Goal: Task Accomplishment & Management: Complete application form

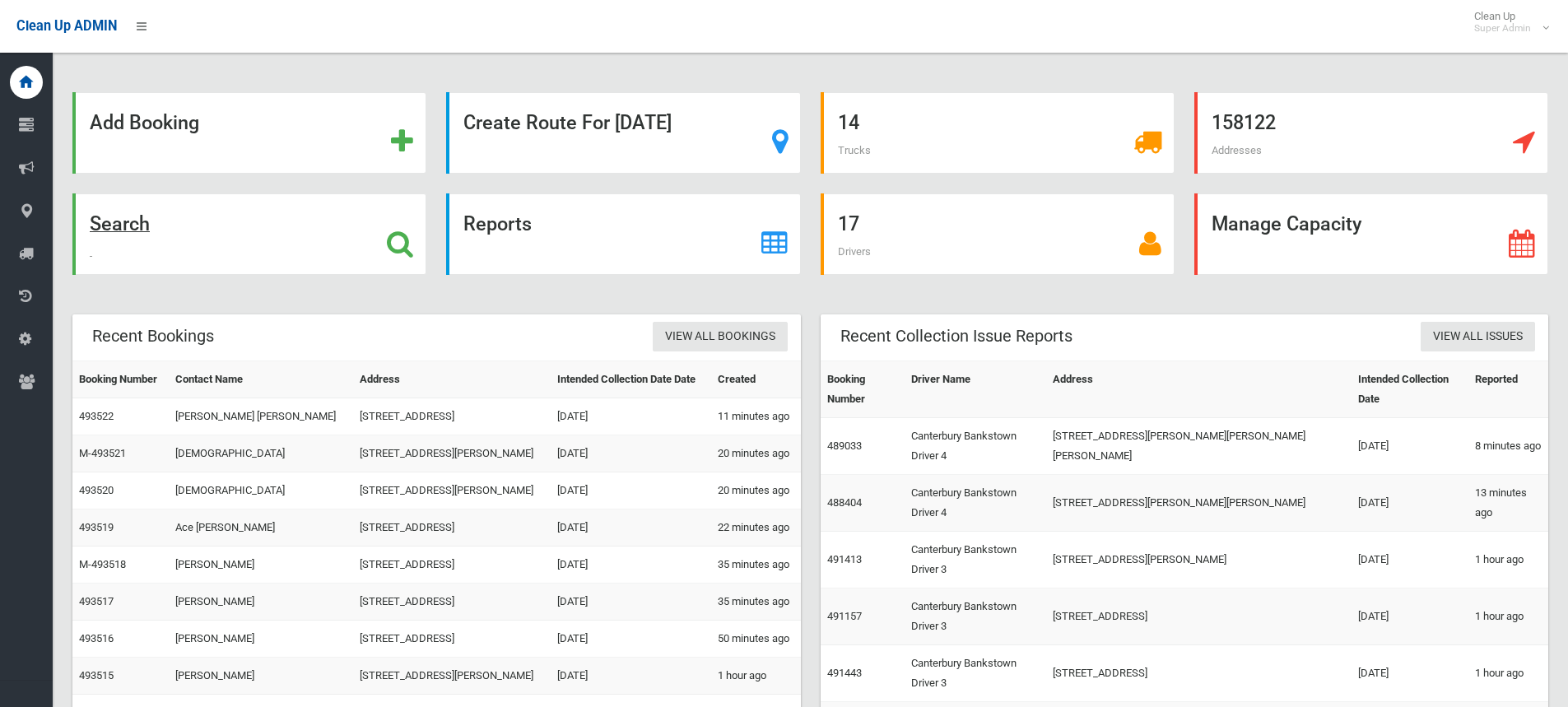
click at [114, 222] on strong "Search" at bounding box center [120, 224] width 60 height 23
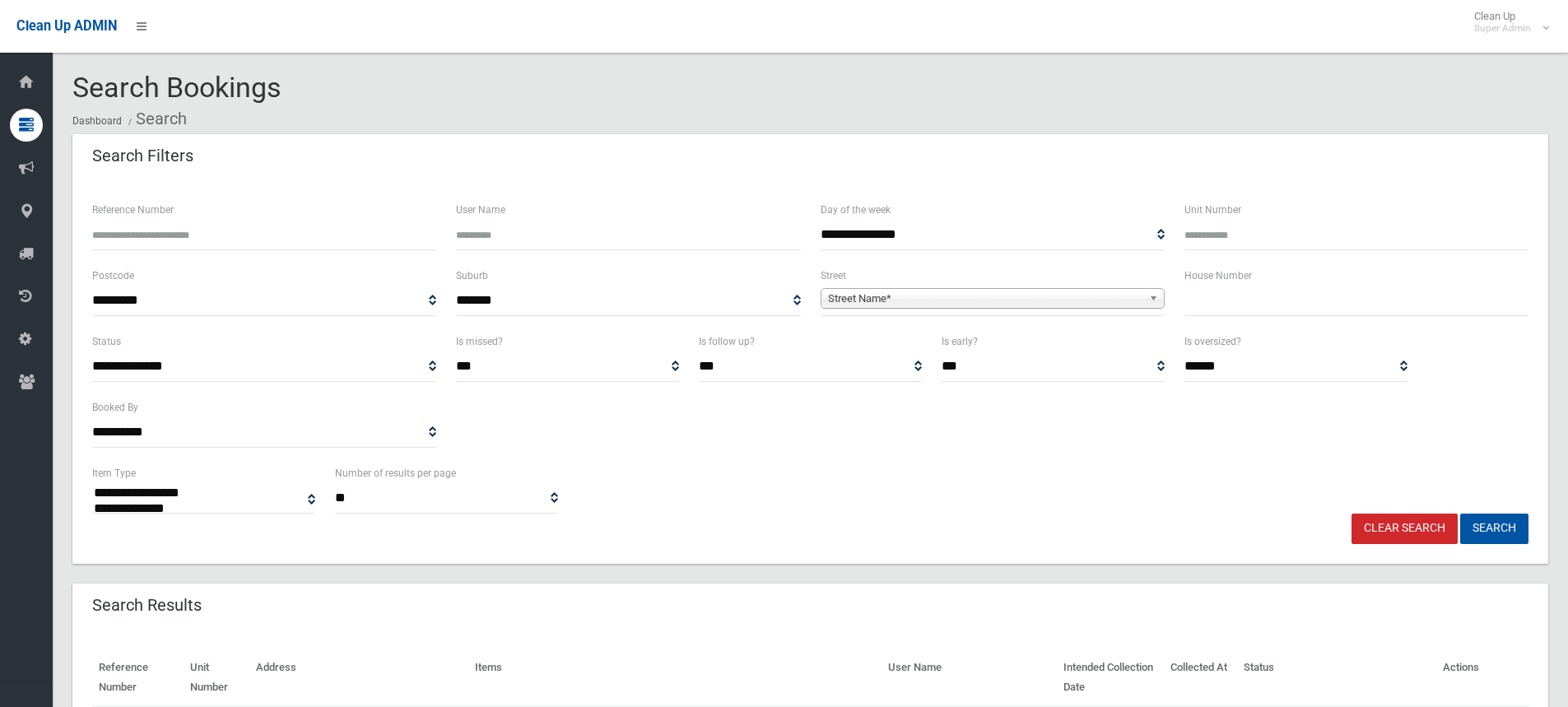
select select
click at [1301, 301] on input "text" at bounding box center [1356, 301] width 345 height 31
type input "*"
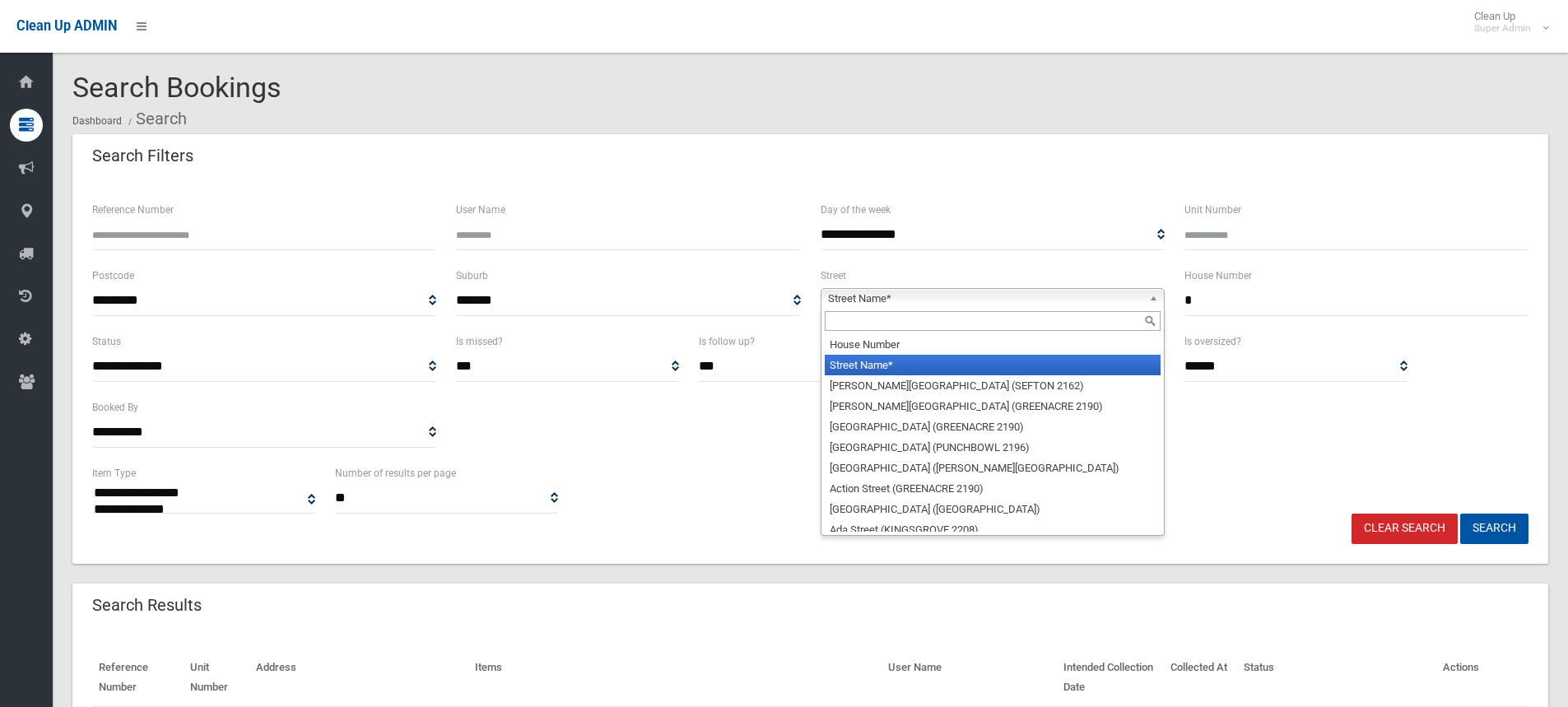
drag, startPoint x: 882, startPoint y: 302, endPoint x: 874, endPoint y: 318, distance: 17.9
click at [882, 307] on span "Street Name*" at bounding box center [985, 299] width 315 height 20
click at [867, 324] on input "text" at bounding box center [992, 321] width 335 height 20
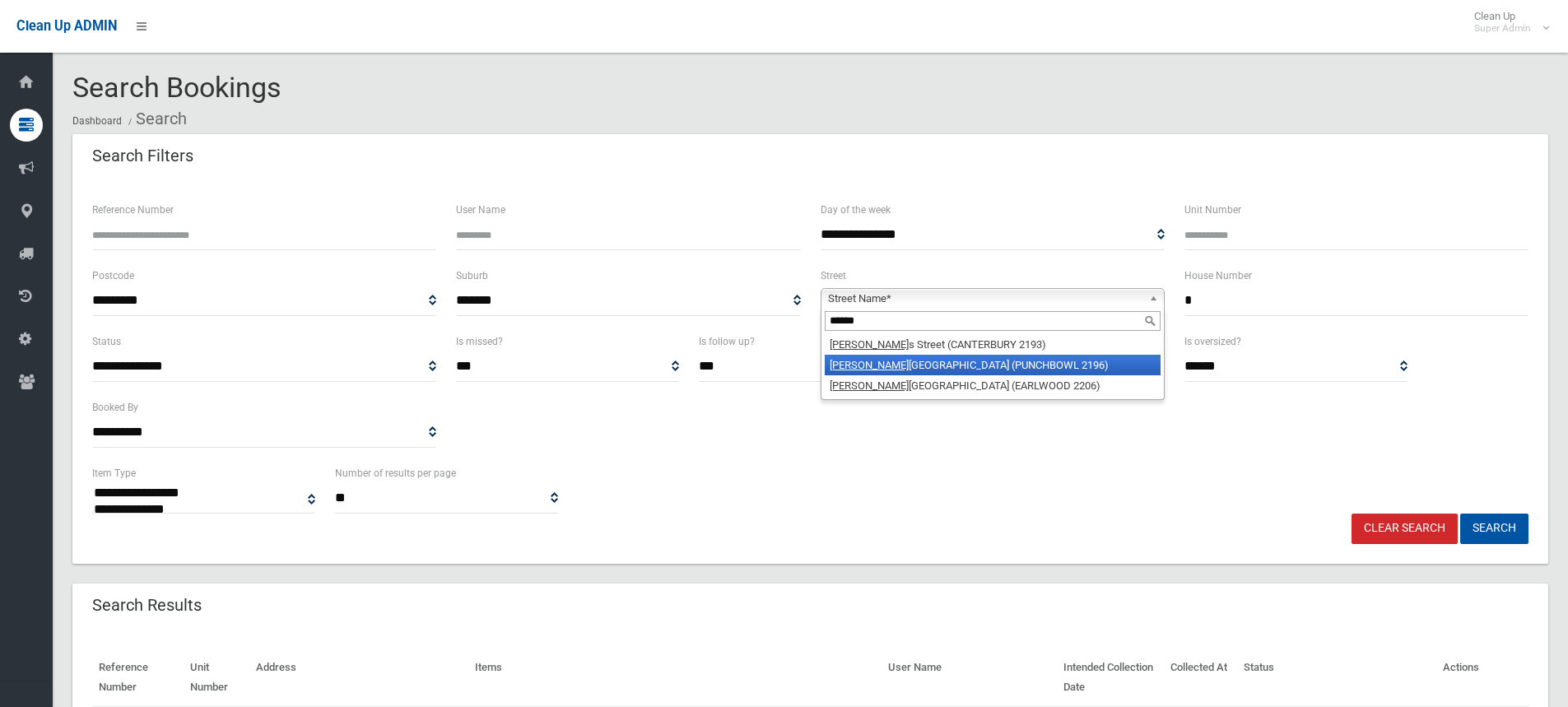
type input "******"
click at [872, 373] on li "Charle scotte Avenue (PUNCHBOWL 2196)" at bounding box center [992, 364] width 335 height 21
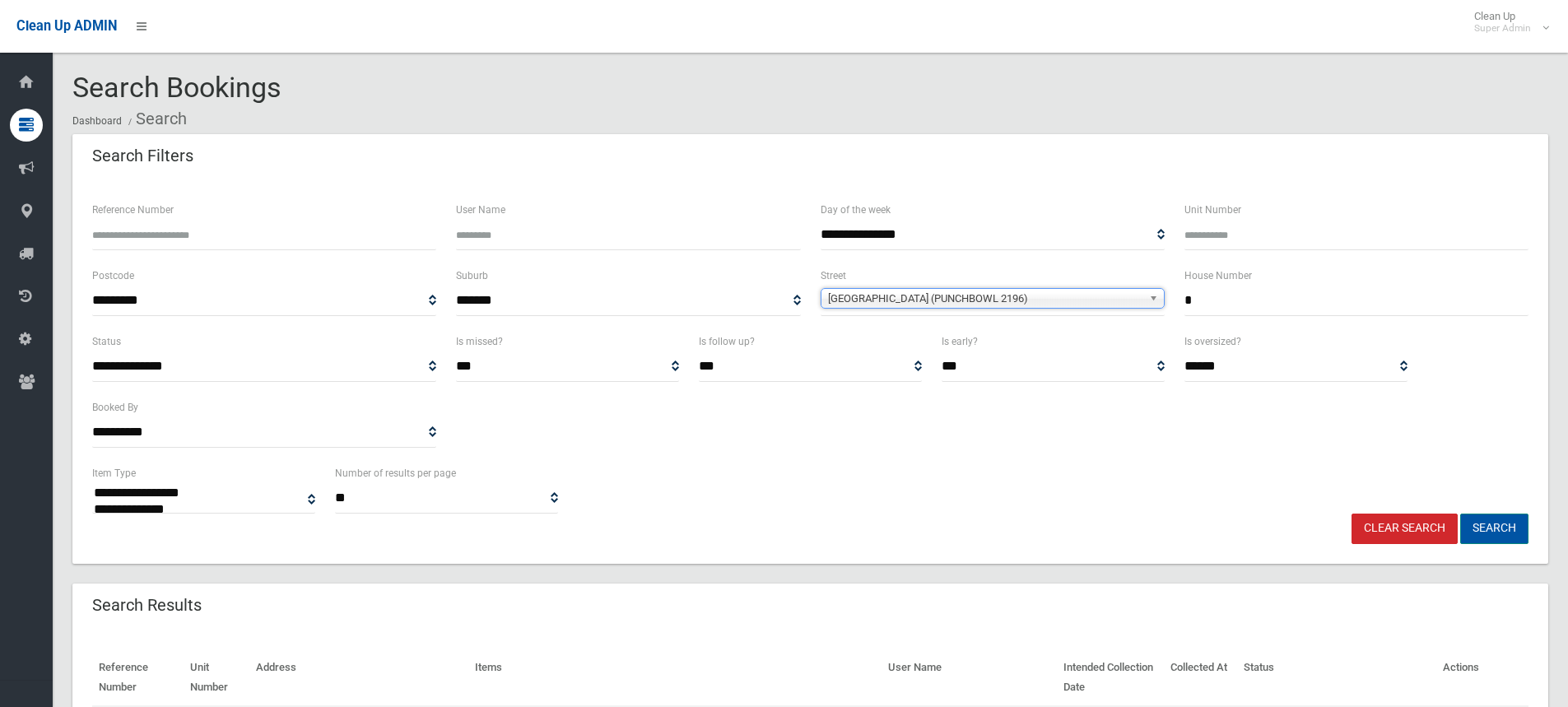
click at [1476, 532] on button "Search" at bounding box center [1493, 529] width 68 height 31
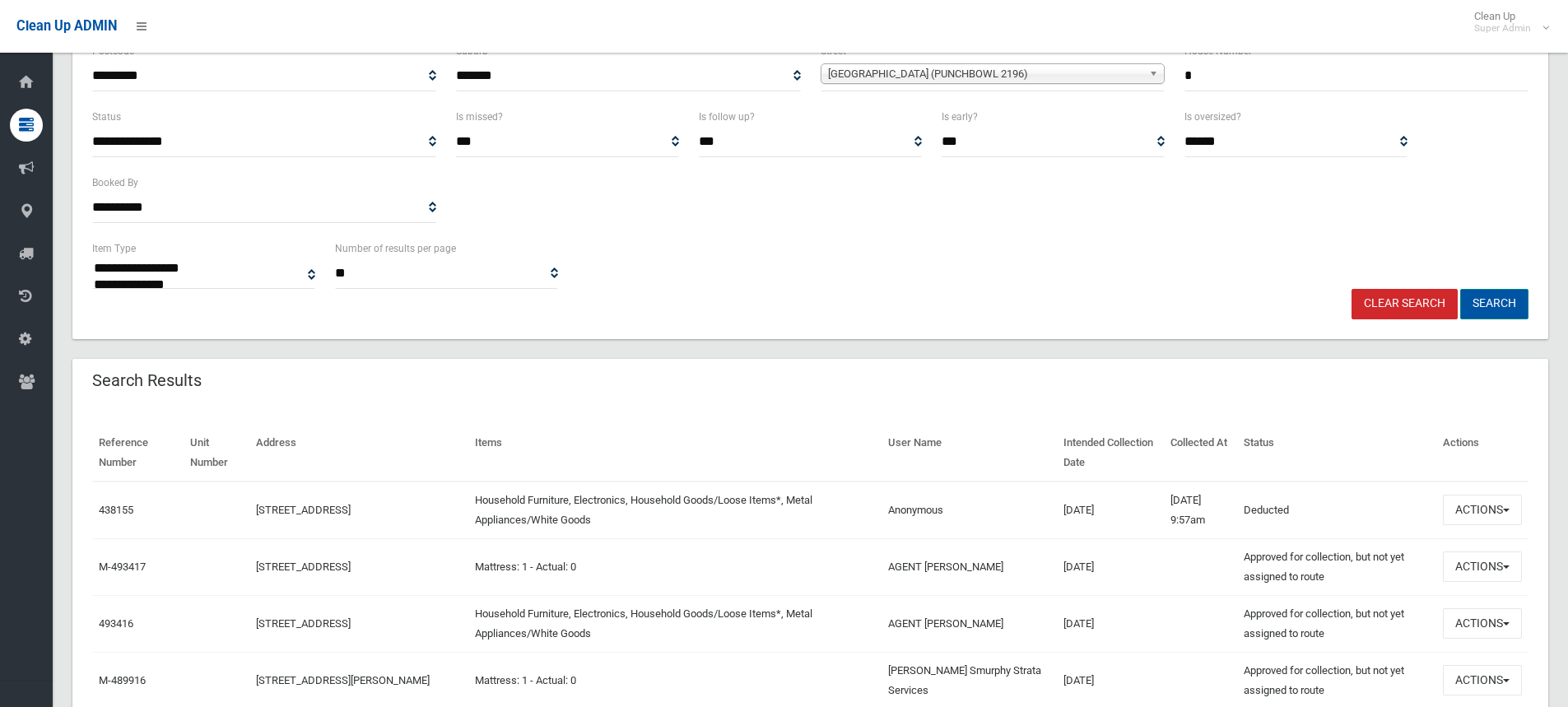
scroll to position [247, 0]
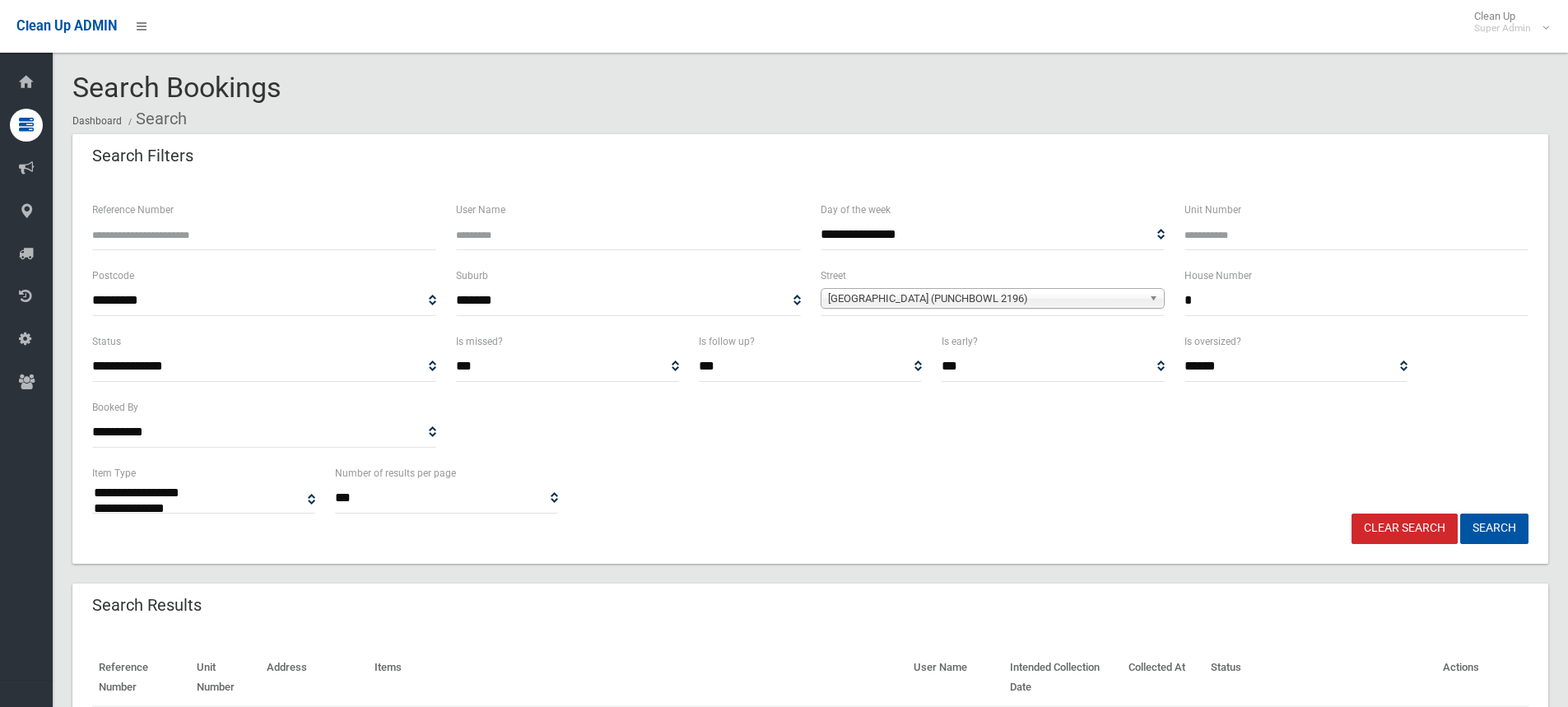
select select
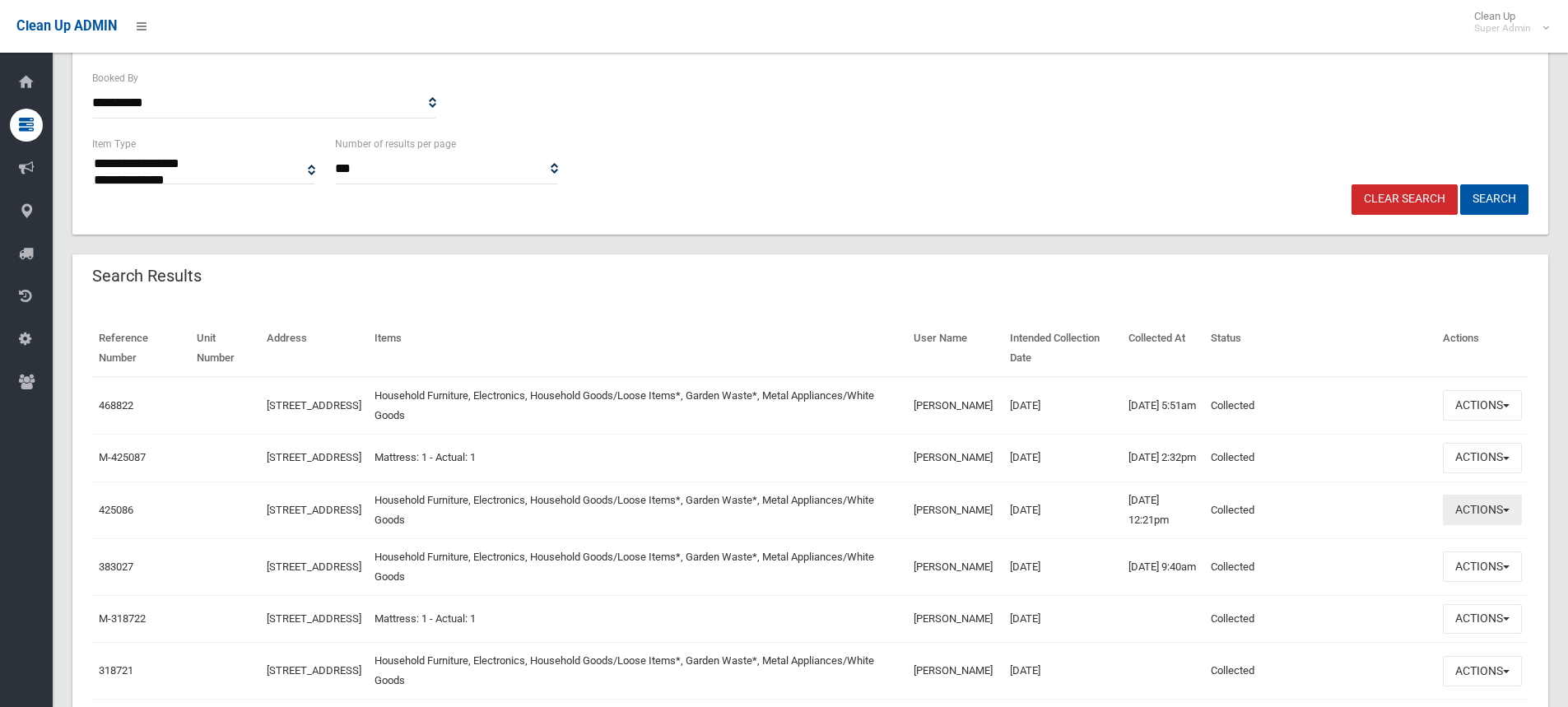
click at [1496, 519] on button "Actions" at bounding box center [1482, 510] width 79 height 31
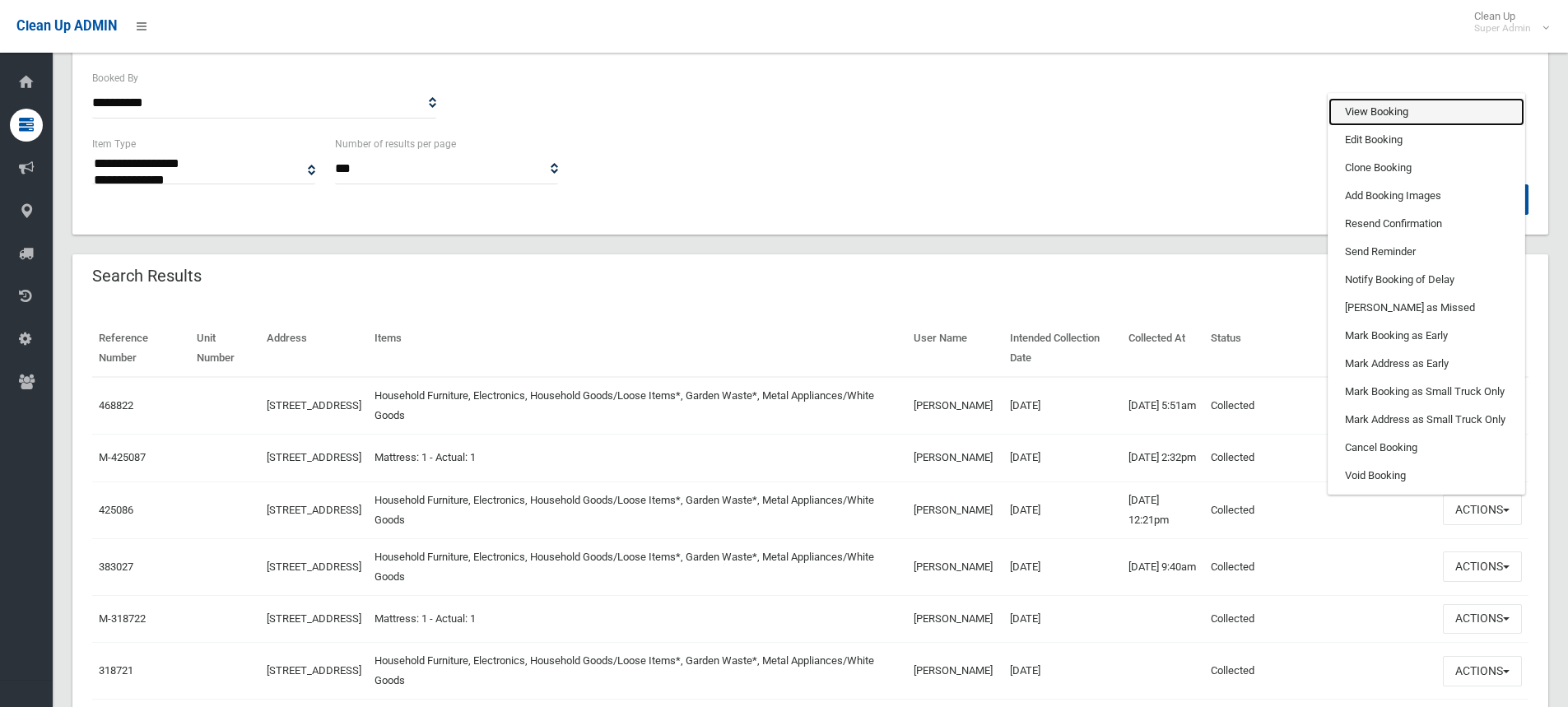
drag, startPoint x: 1406, startPoint y: 125, endPoint x: 1369, endPoint y: 179, distance: 65.5
click at [1405, 125] on link "View Booking" at bounding box center [1427, 112] width 196 height 28
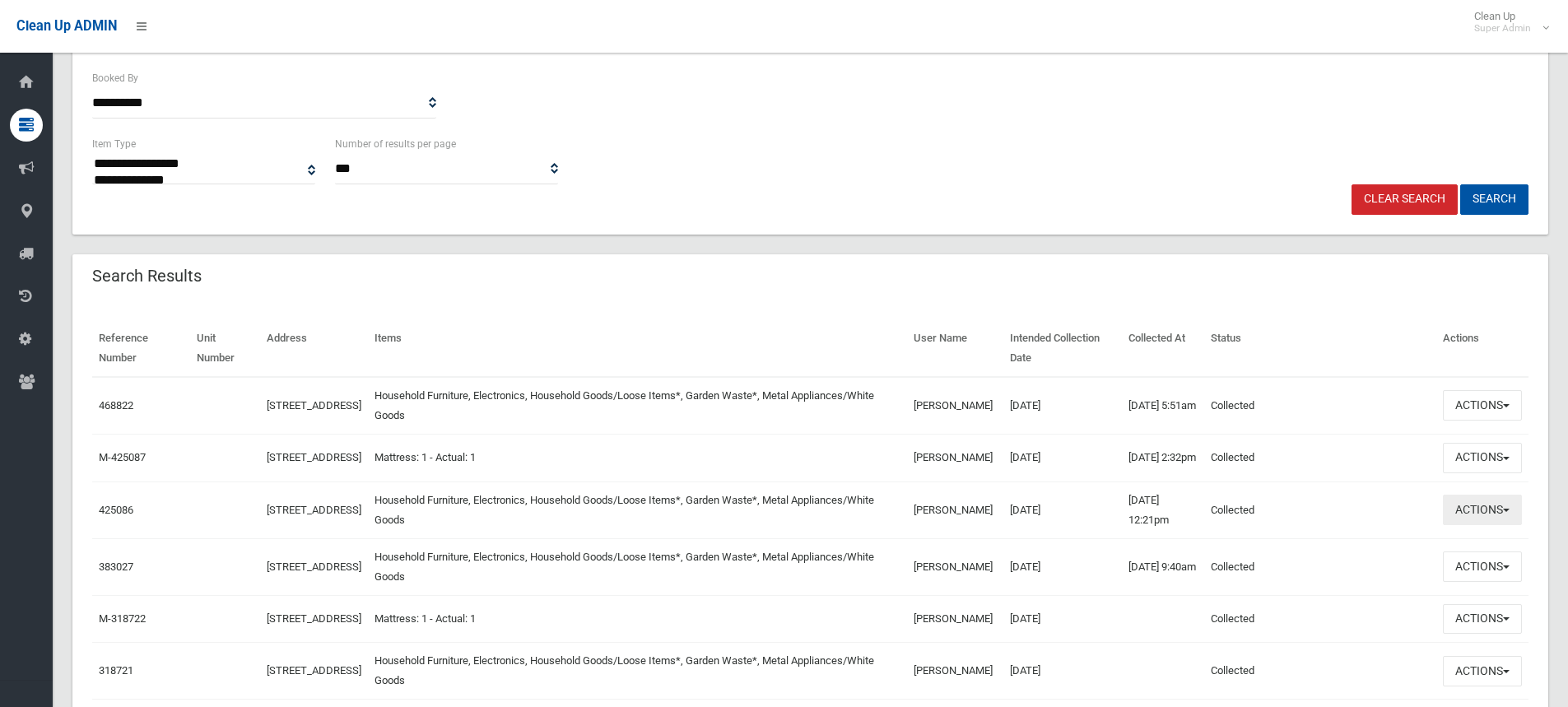
click at [1464, 513] on button "Actions" at bounding box center [1482, 510] width 79 height 31
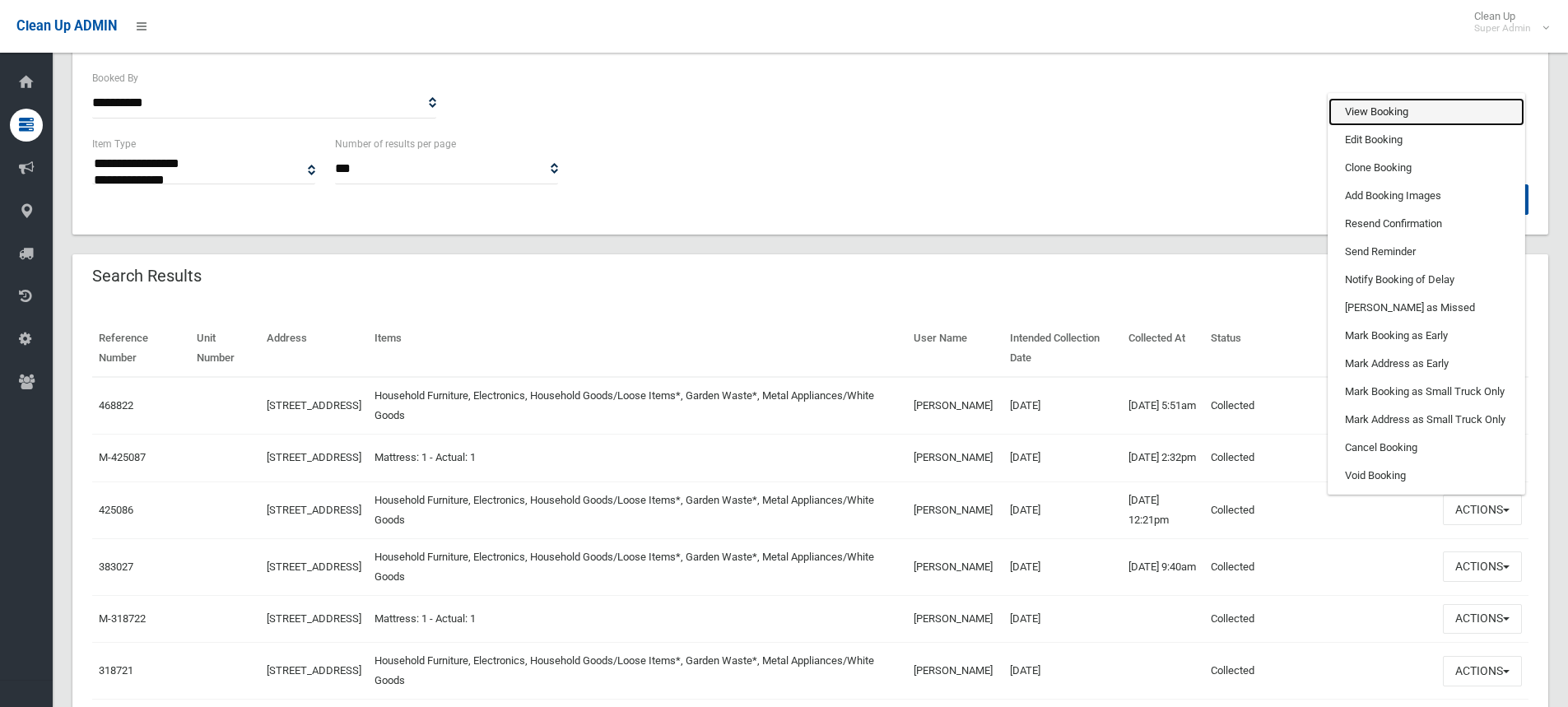
click at [1380, 120] on link "View Booking" at bounding box center [1427, 112] width 196 height 28
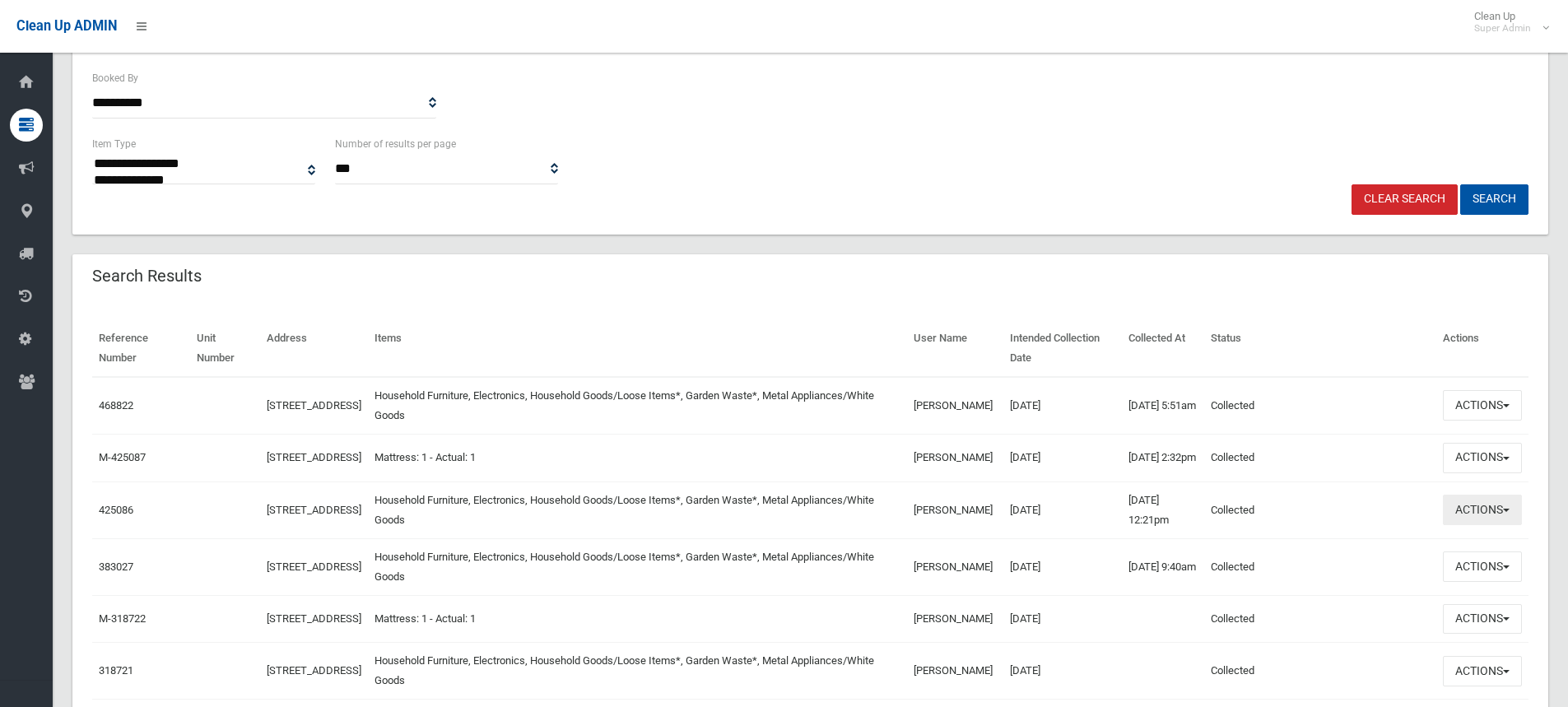
click at [1513, 522] on button "Actions" at bounding box center [1482, 510] width 79 height 31
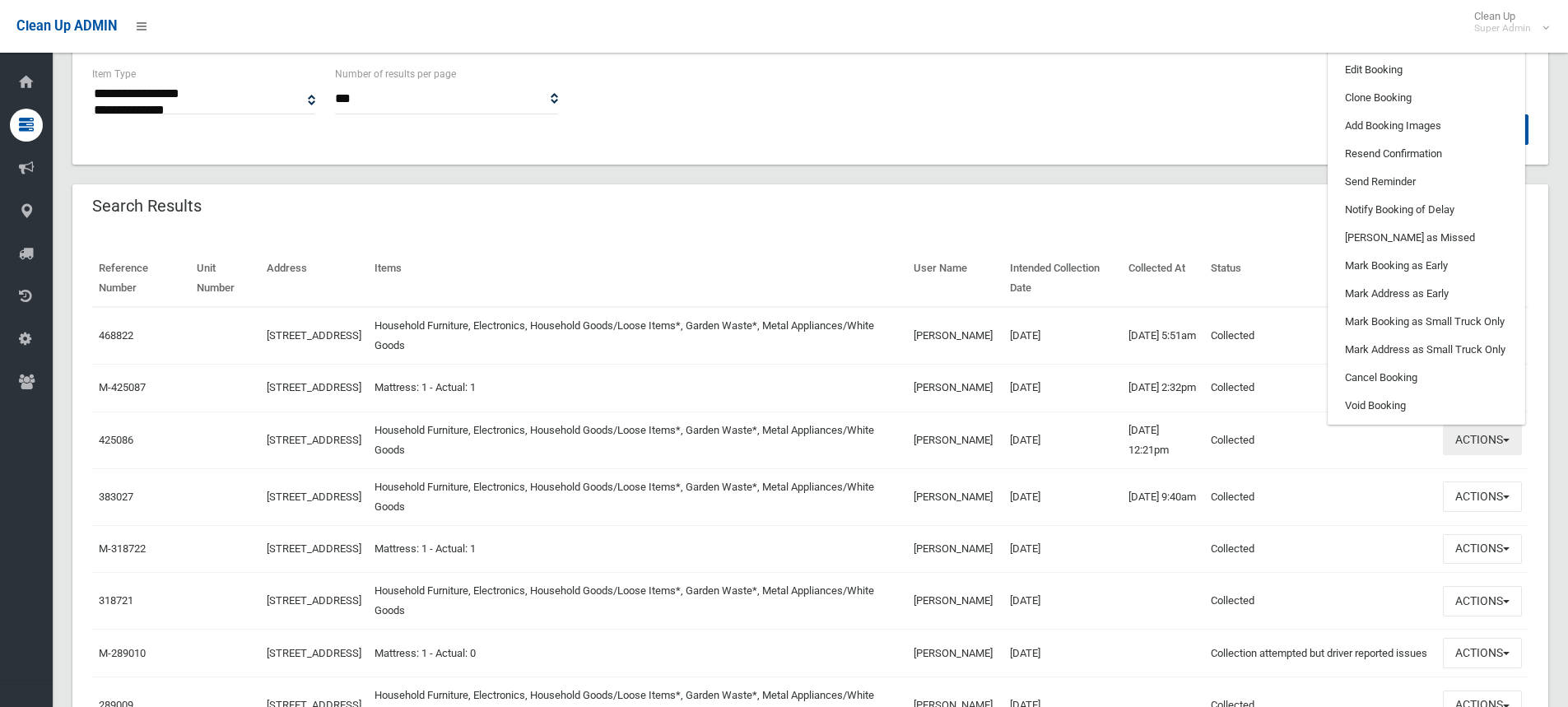
scroll to position [493, 0]
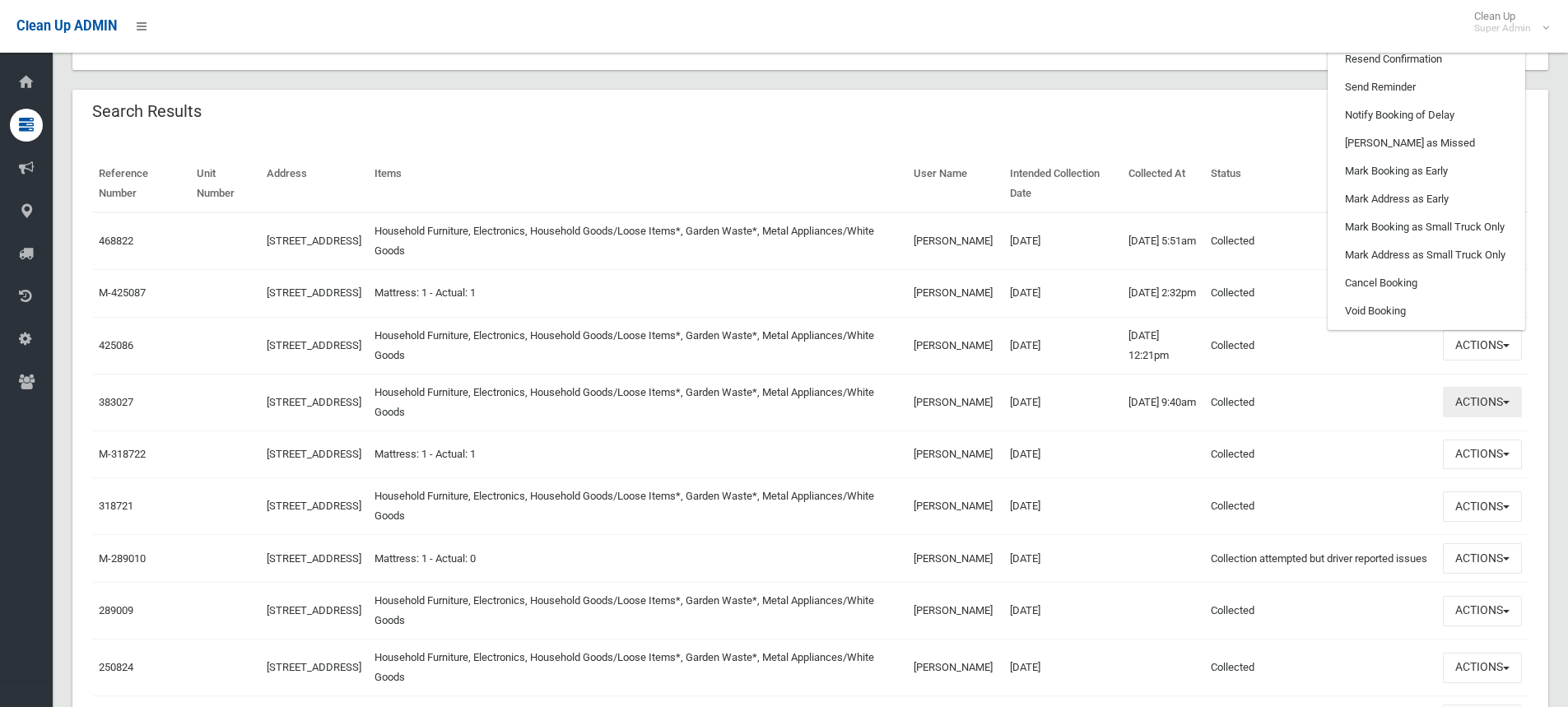
click at [1496, 414] on button "Actions" at bounding box center [1482, 403] width 79 height 31
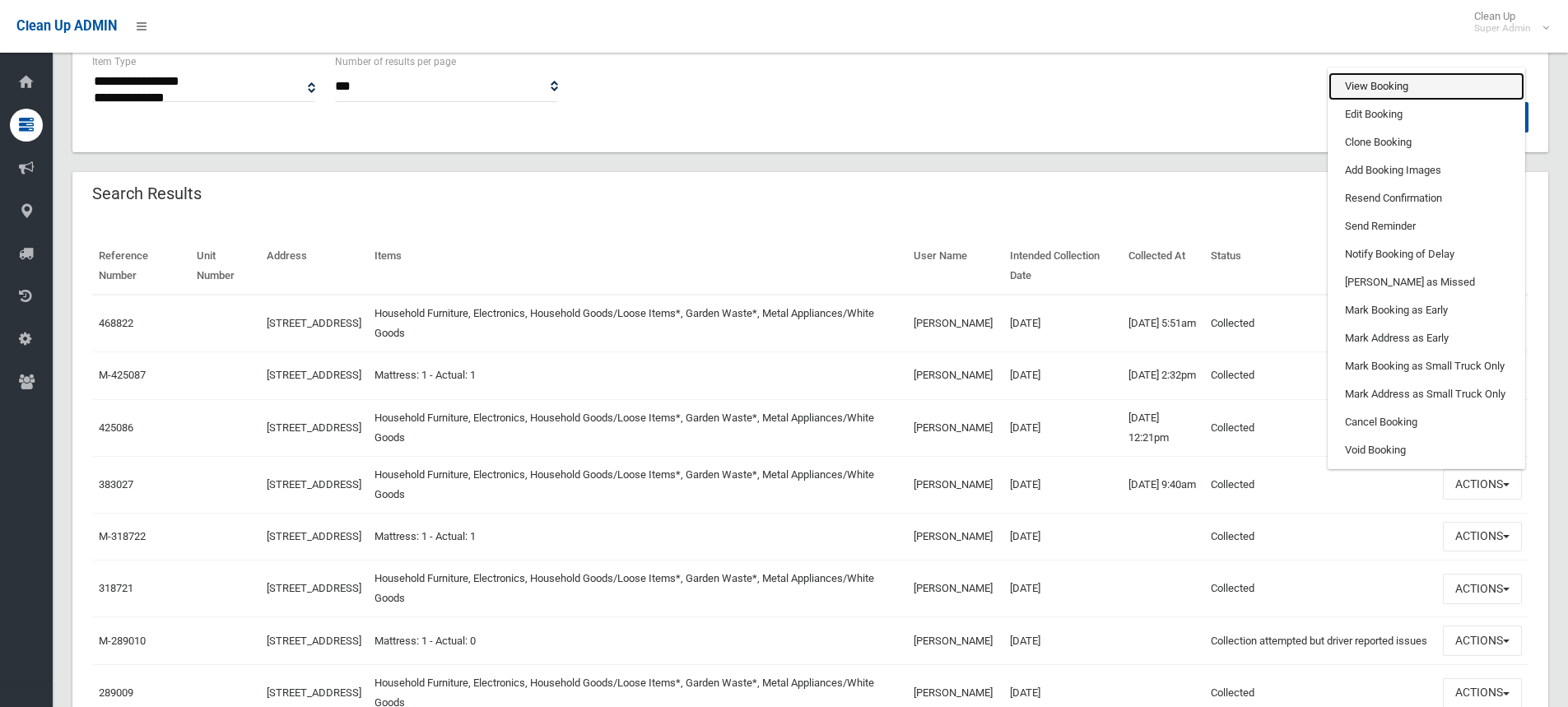
click at [1383, 100] on link "View Booking" at bounding box center [1427, 86] width 196 height 28
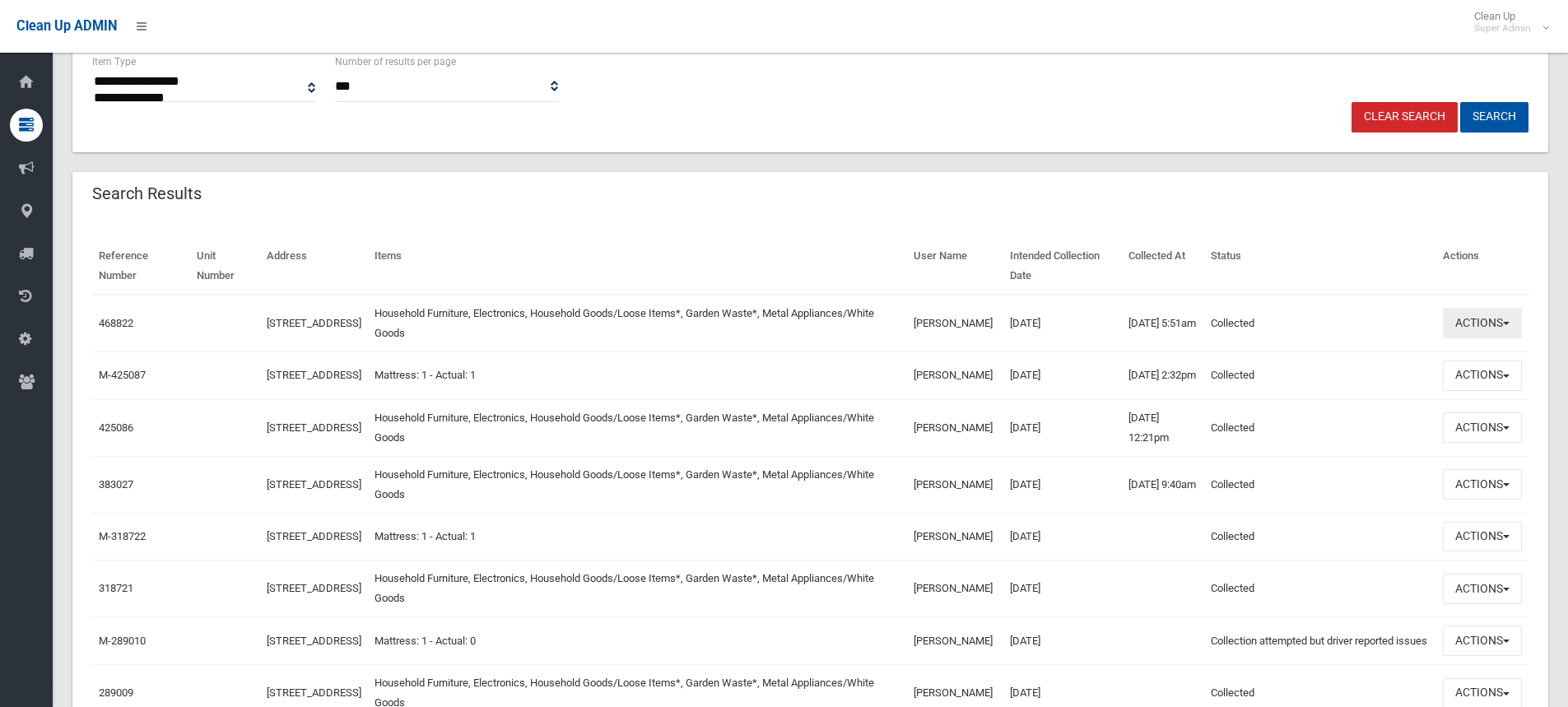
click at [1472, 329] on button "Actions" at bounding box center [1482, 324] width 79 height 31
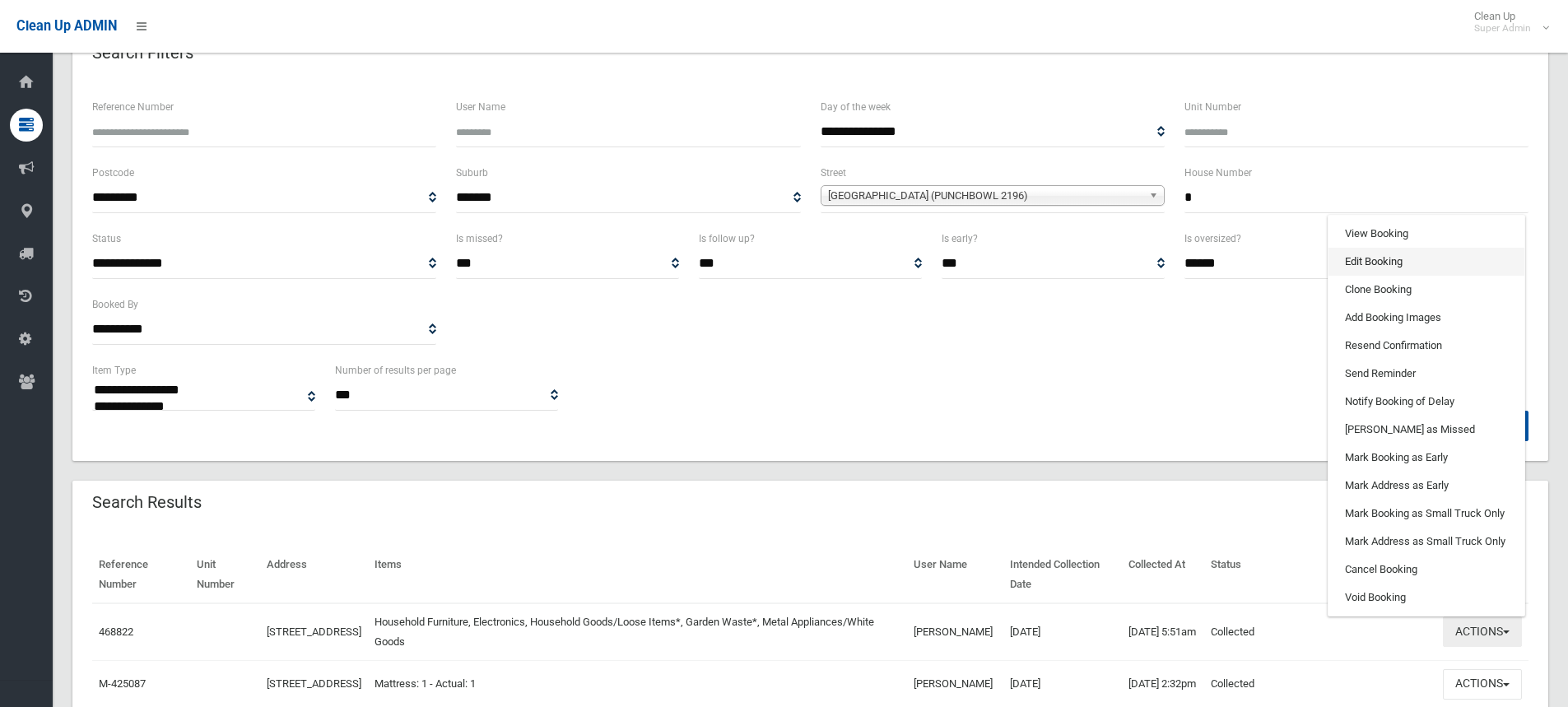
scroll to position [83, 0]
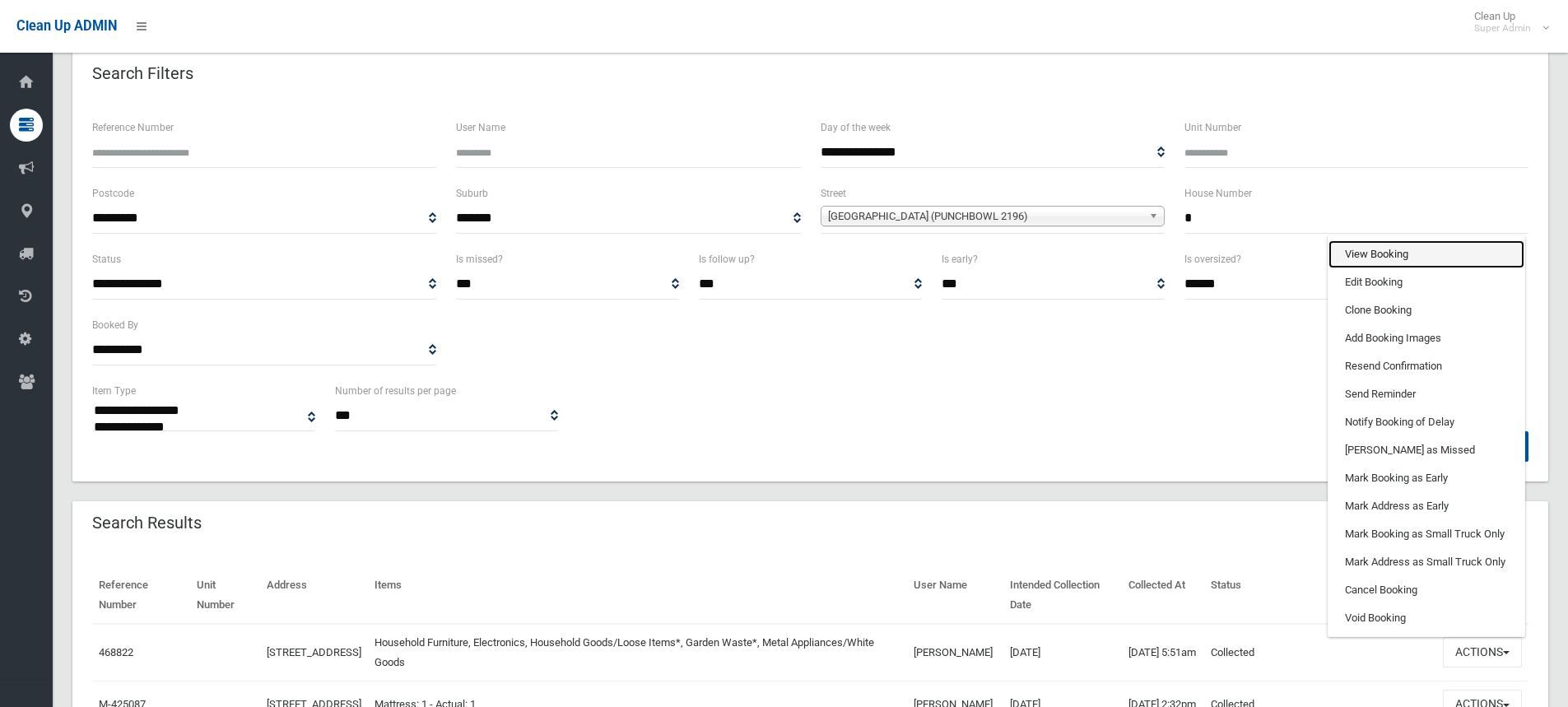
click at [1387, 256] on link "View Booking" at bounding box center [1427, 254] width 196 height 28
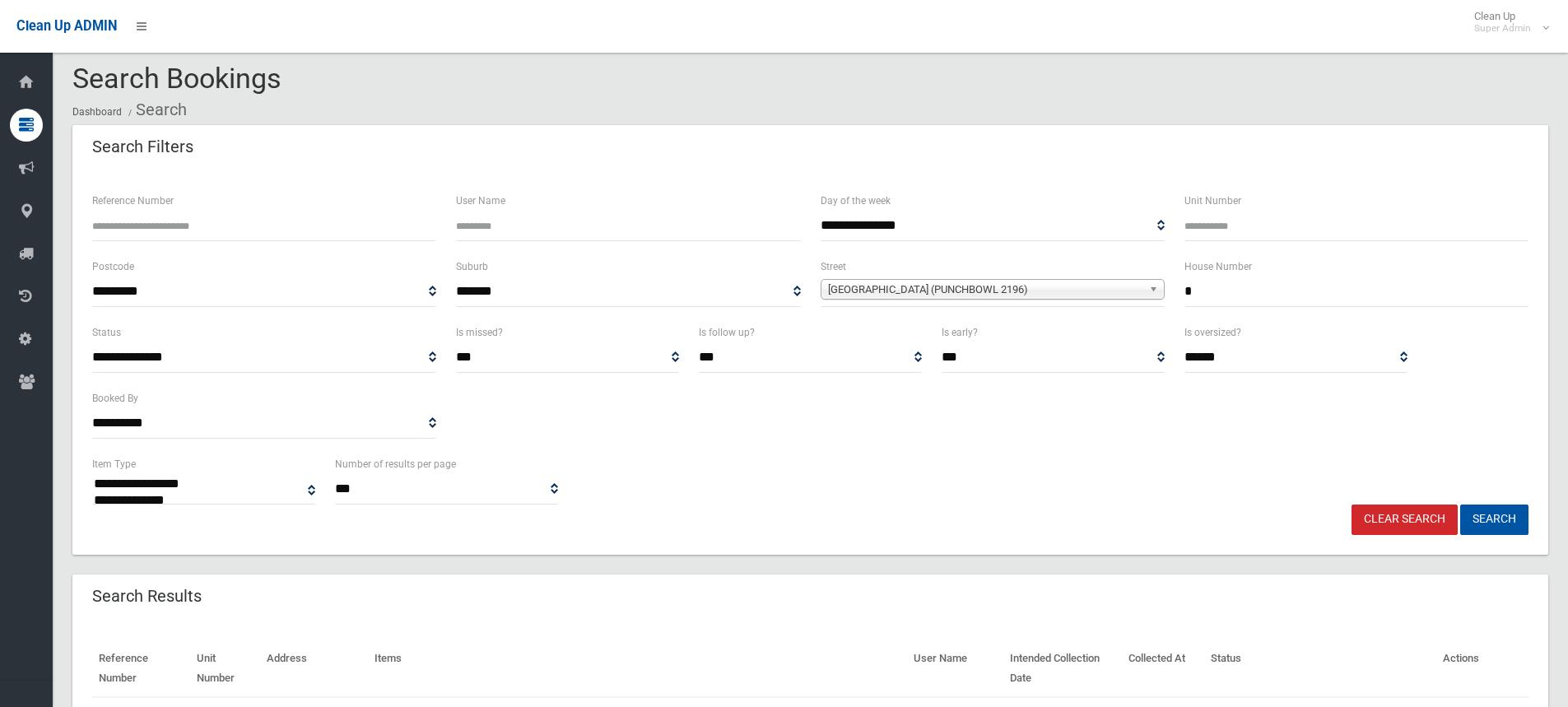
scroll to position [0, 0]
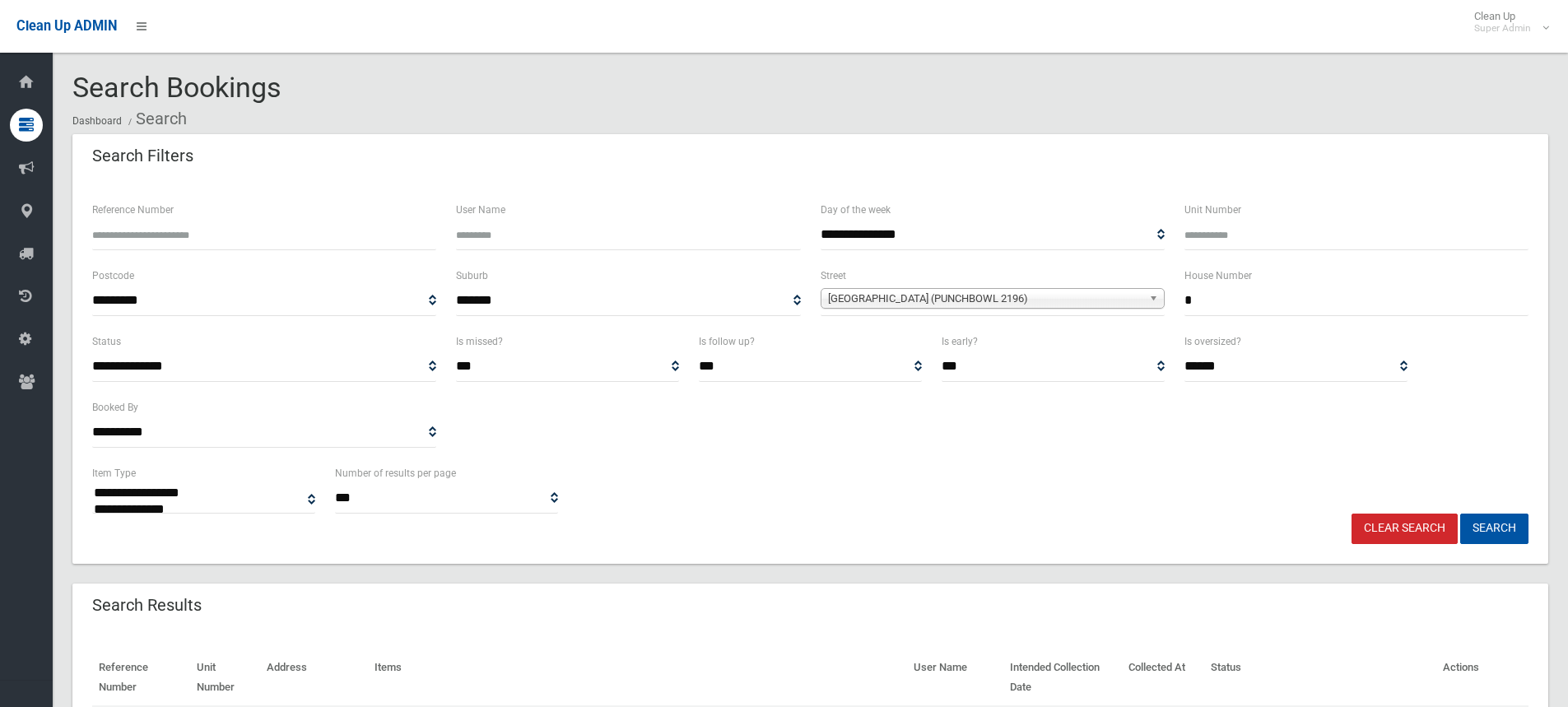
click at [1261, 314] on input "*" at bounding box center [1356, 301] width 345 height 31
type input "*"
click at [1483, 536] on button "Search" at bounding box center [1493, 529] width 68 height 31
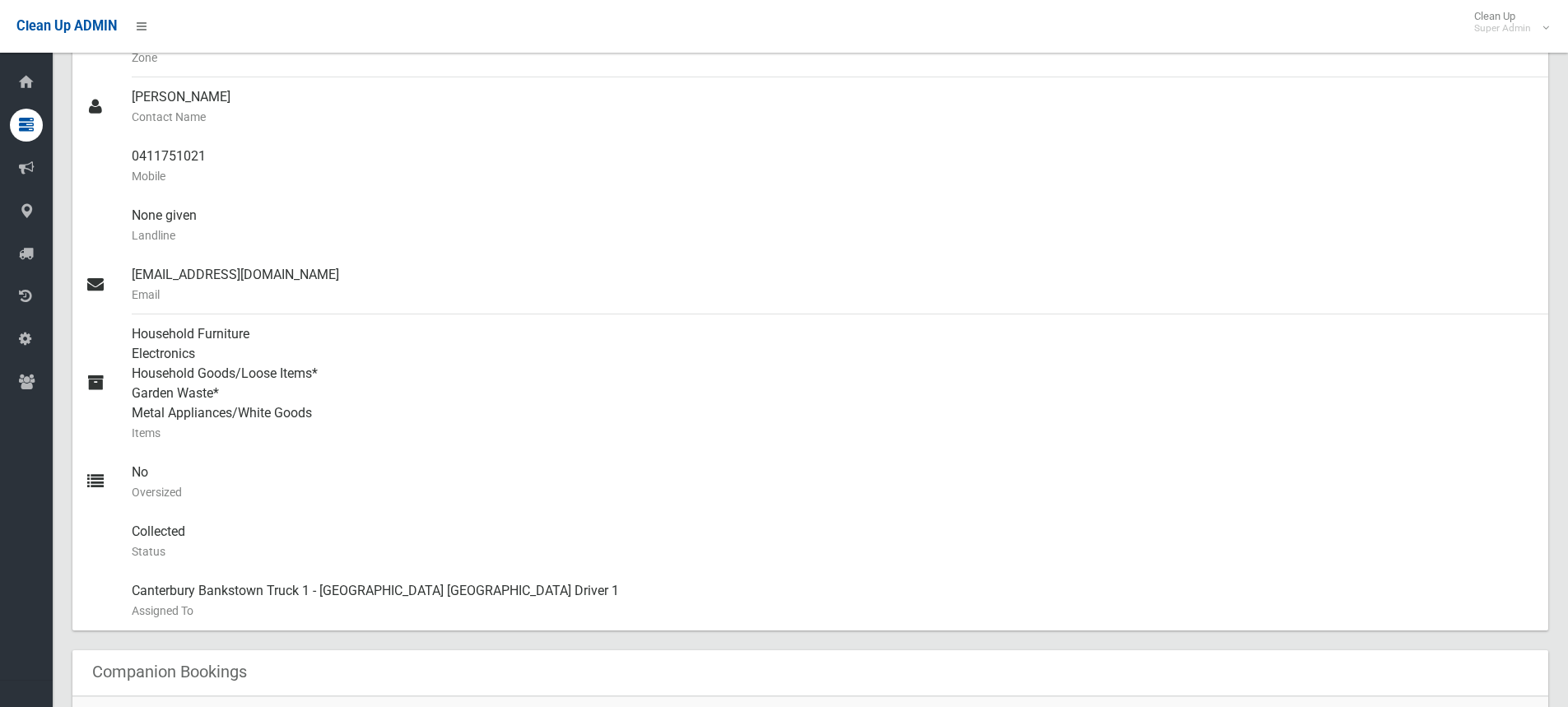
scroll to position [420, 0]
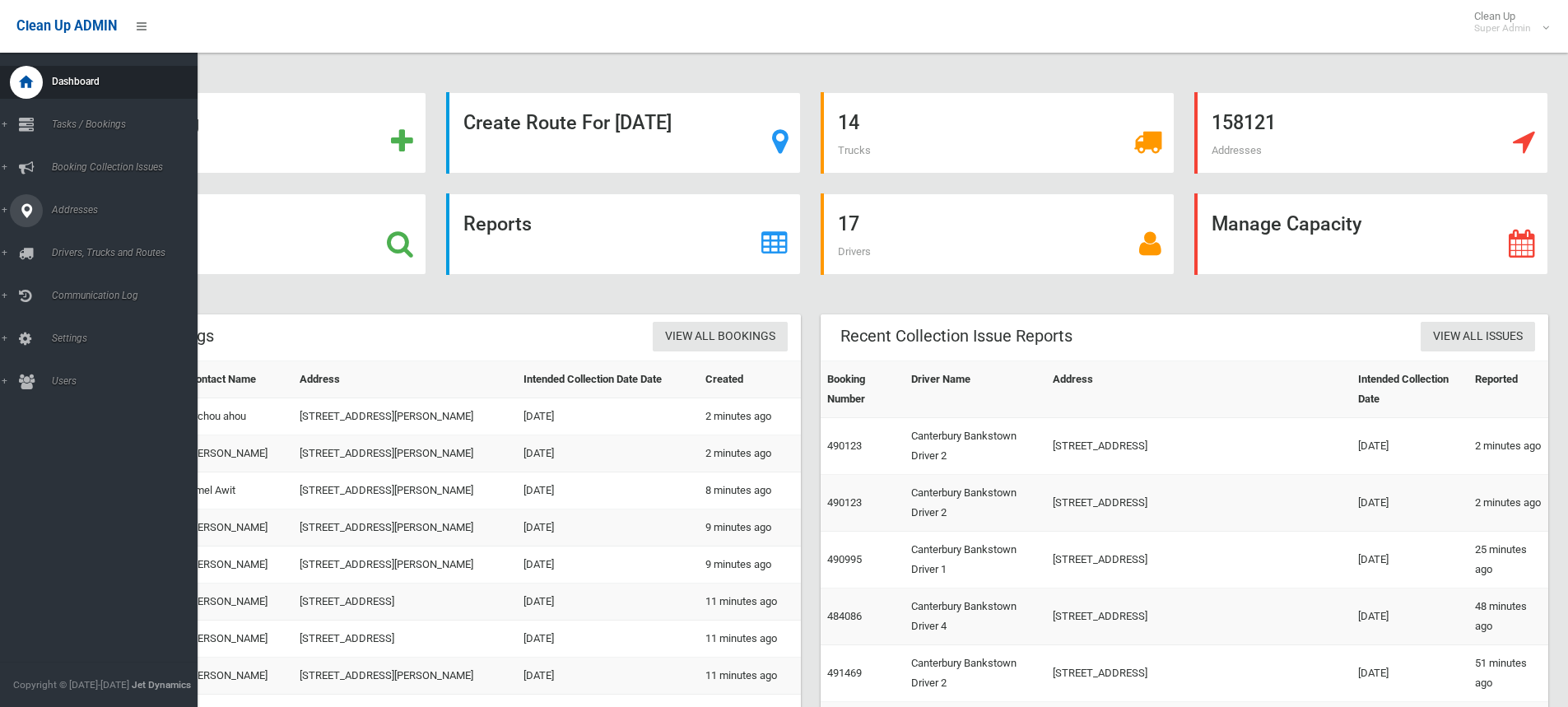
click at [75, 200] on link "Addresses" at bounding box center [105, 211] width 210 height 33
click at [74, 232] on link "All Addresses" at bounding box center [105, 238] width 210 height 23
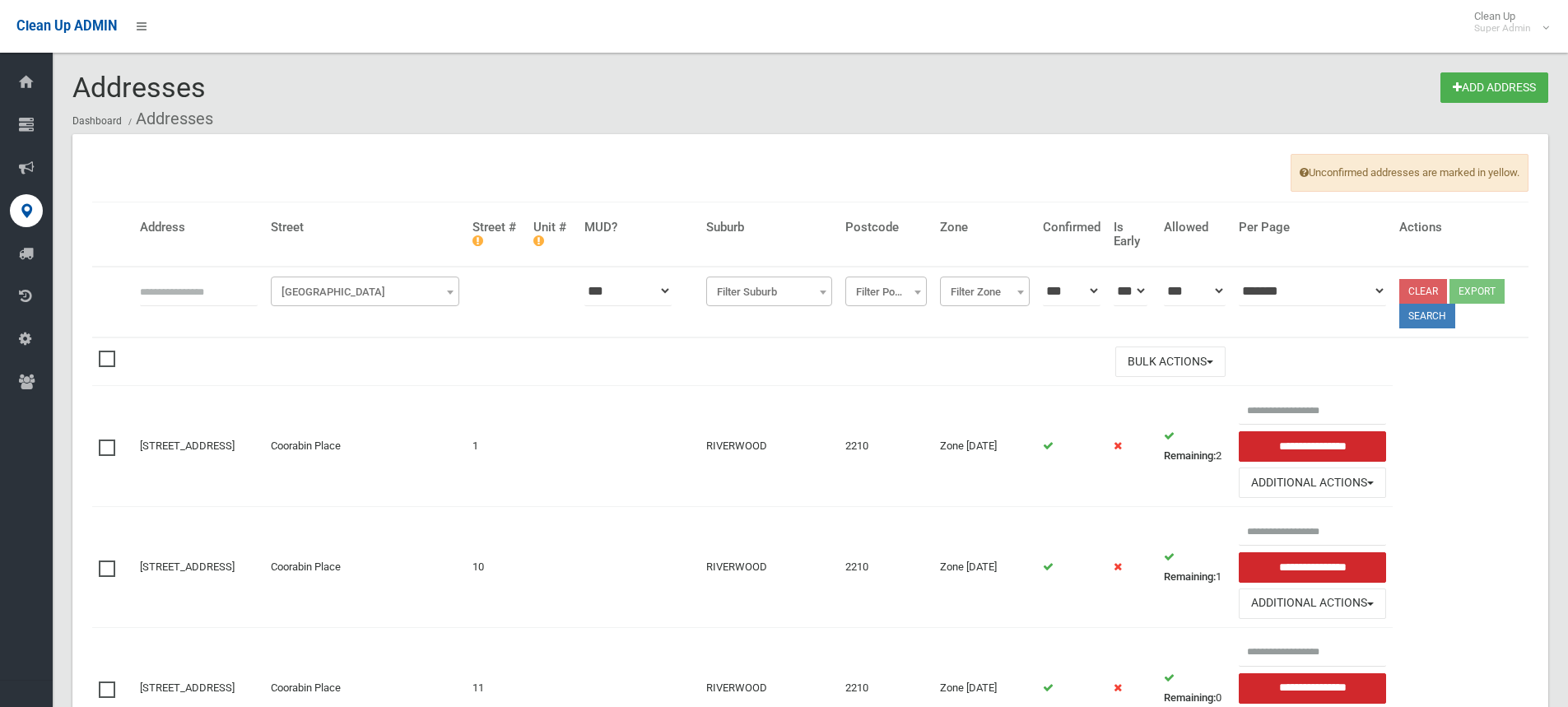
click at [240, 298] on input "text" at bounding box center [198, 291] width 117 height 31
type input "*"
drag, startPoint x: 375, startPoint y: 289, endPoint x: 364, endPoint y: 304, distance: 18.6
click at [369, 296] on span "Filter Street" at bounding box center [365, 292] width 180 height 23
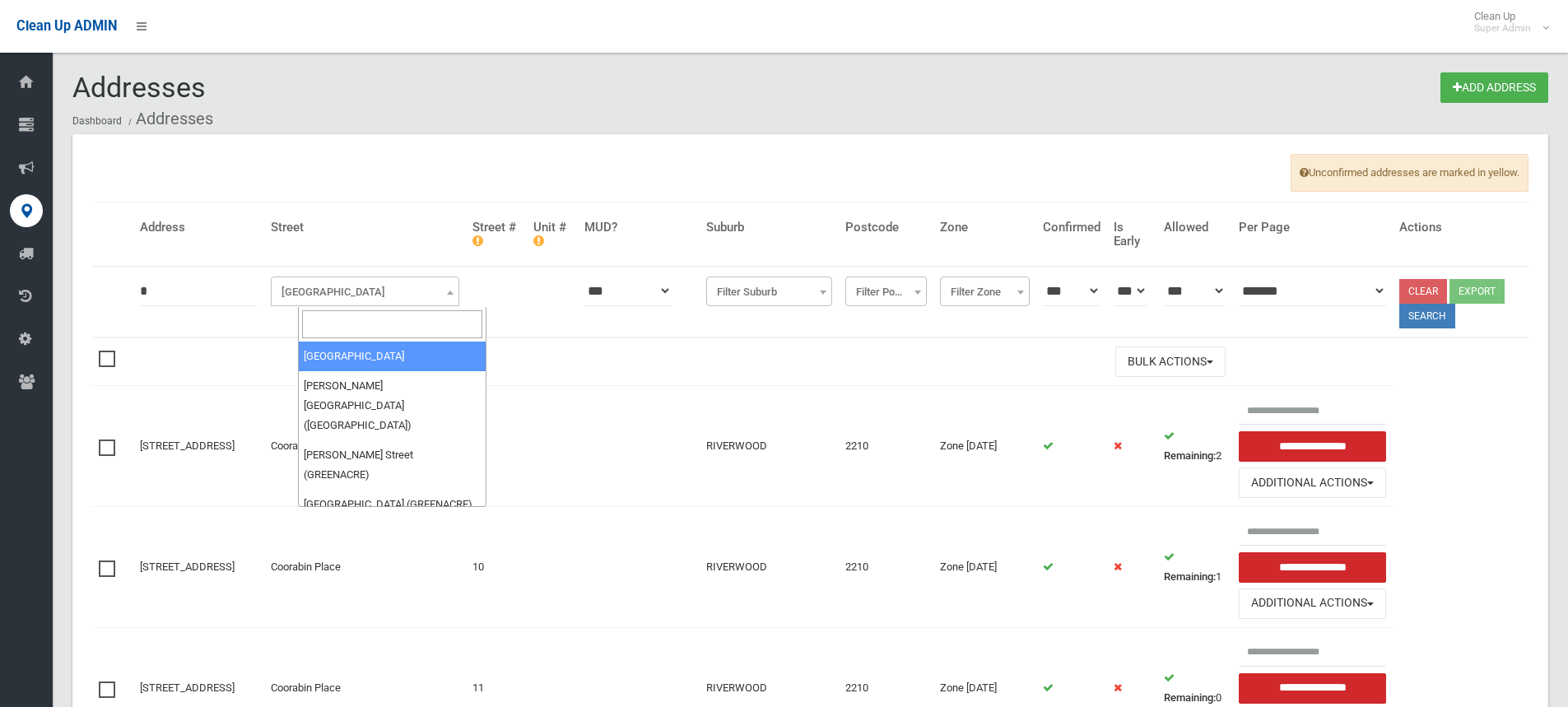
click at [353, 318] on input "search" at bounding box center [392, 324] width 180 height 28
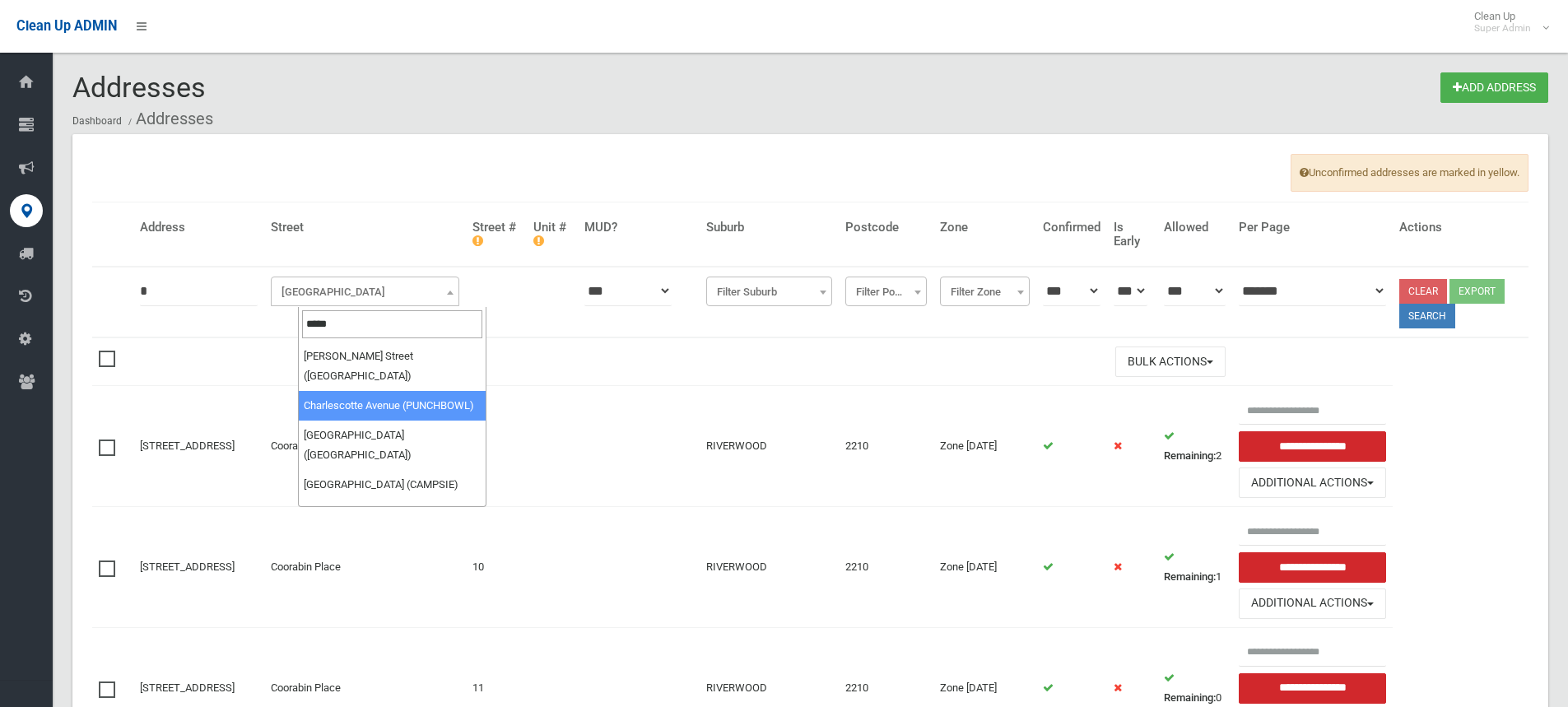
type input "*****"
select select "***"
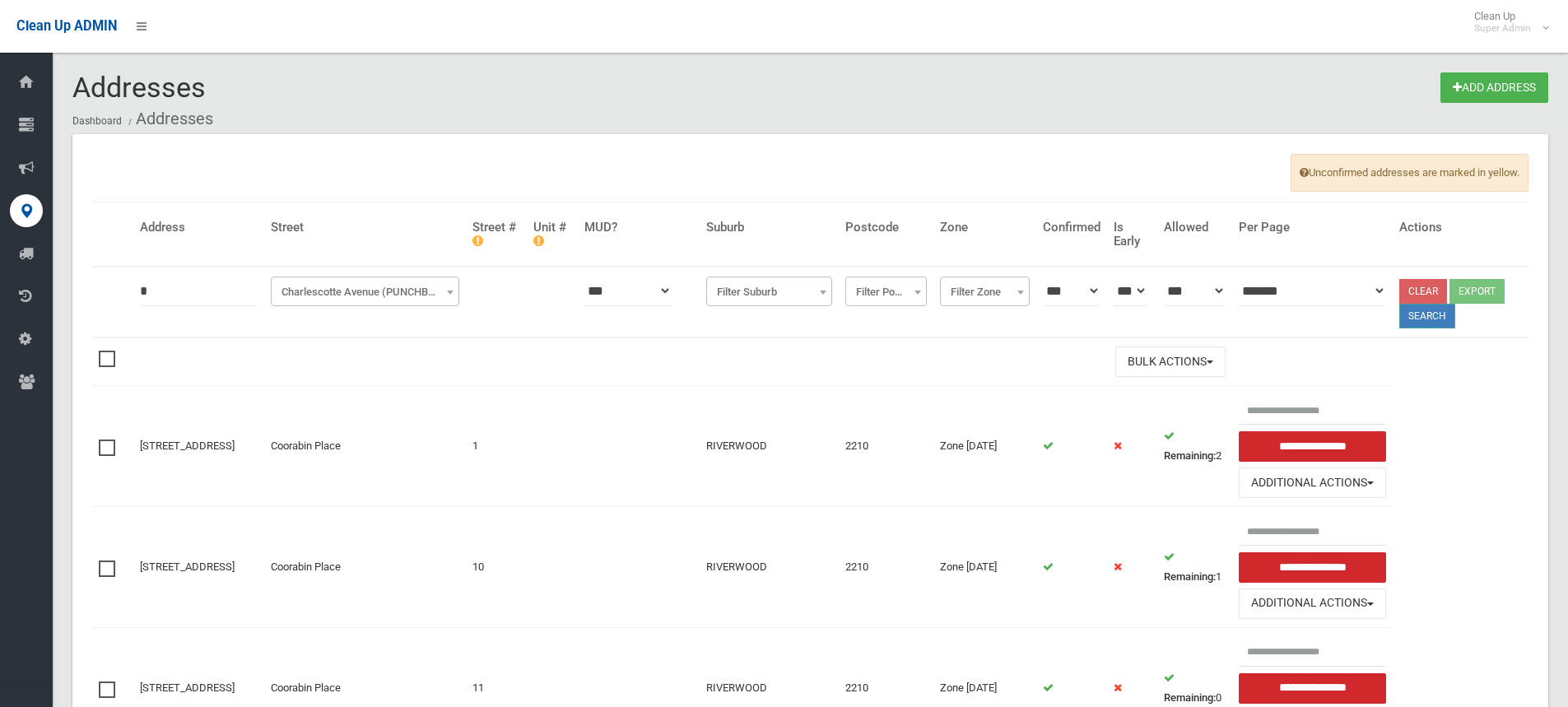
click at [1424, 308] on button "Search" at bounding box center [1427, 315] width 56 height 25
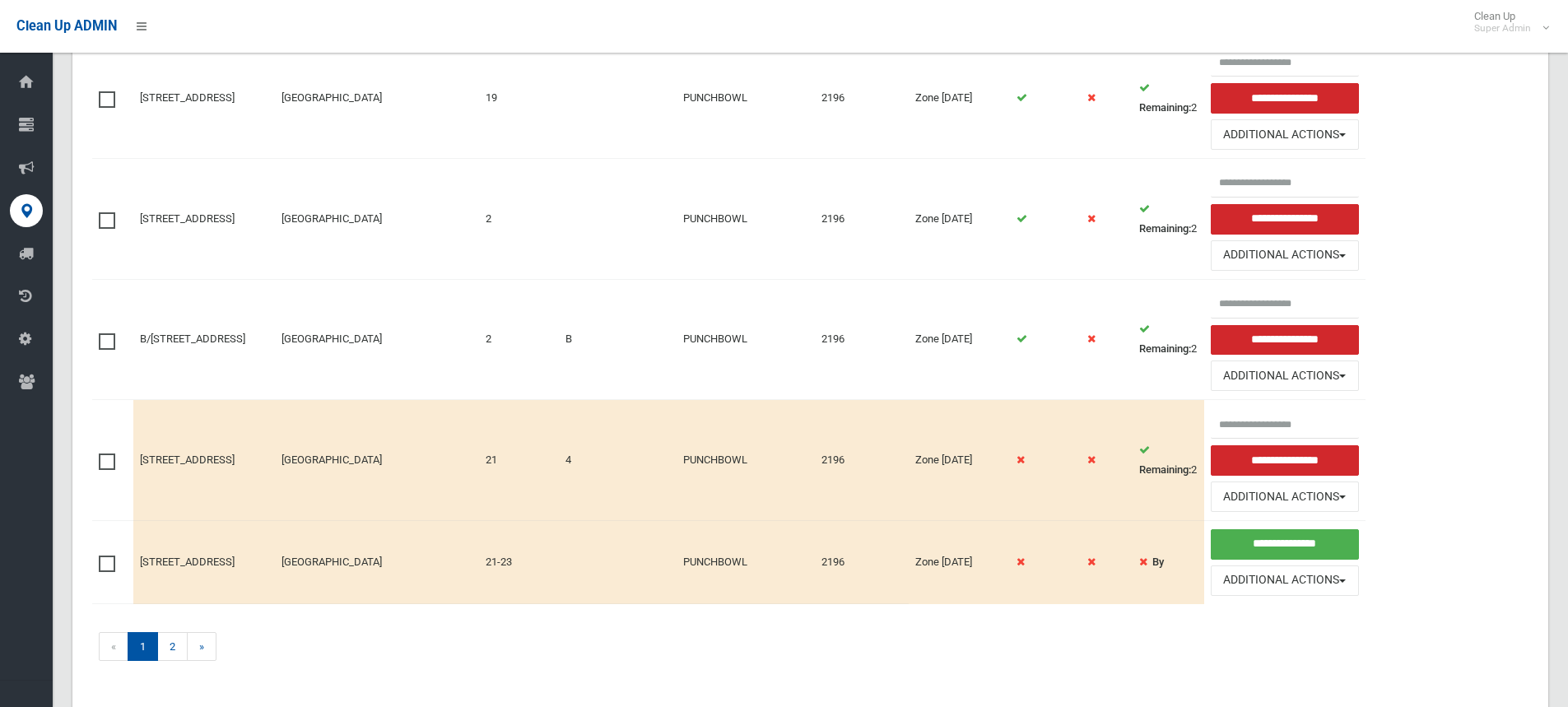
scroll to position [1624, 0]
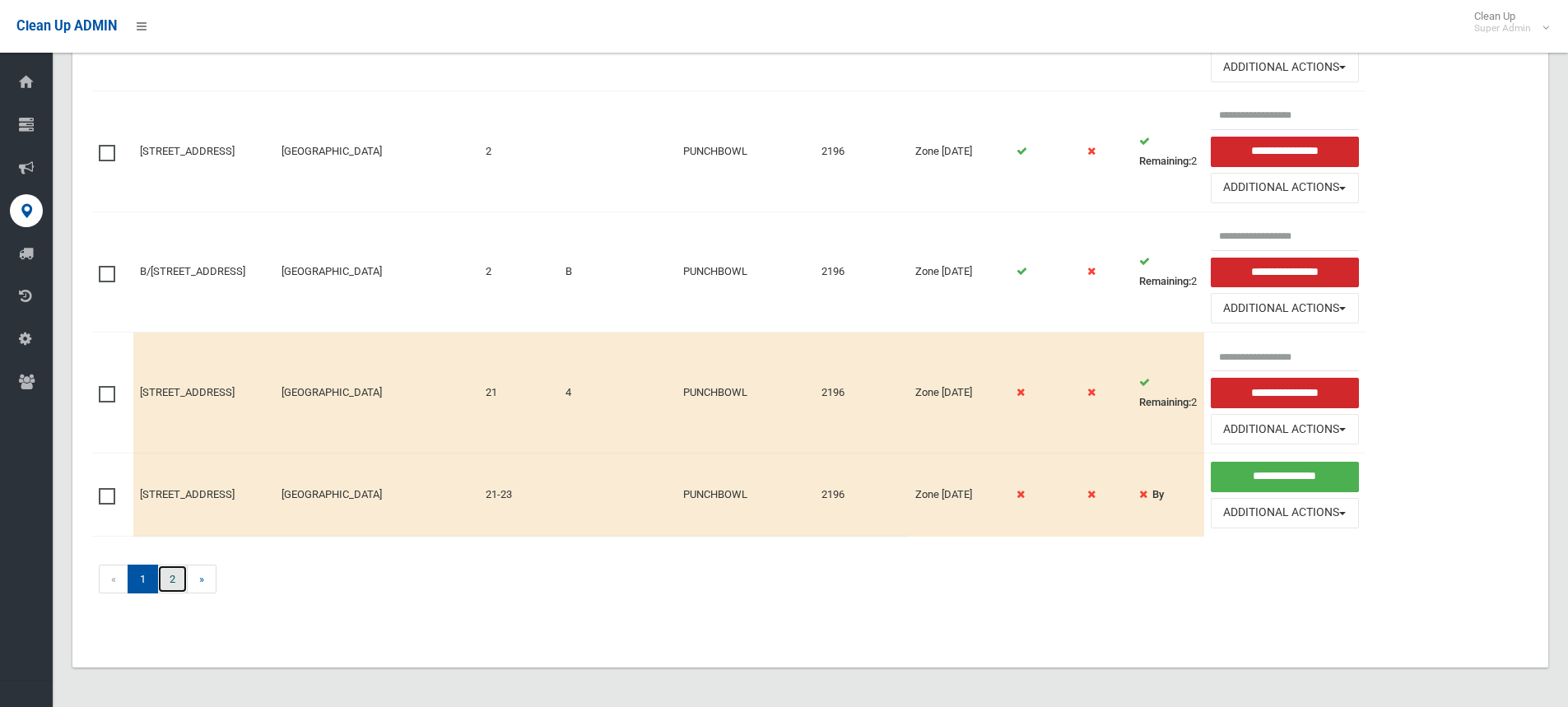
click at [171, 577] on link "2" at bounding box center [173, 579] width 31 height 29
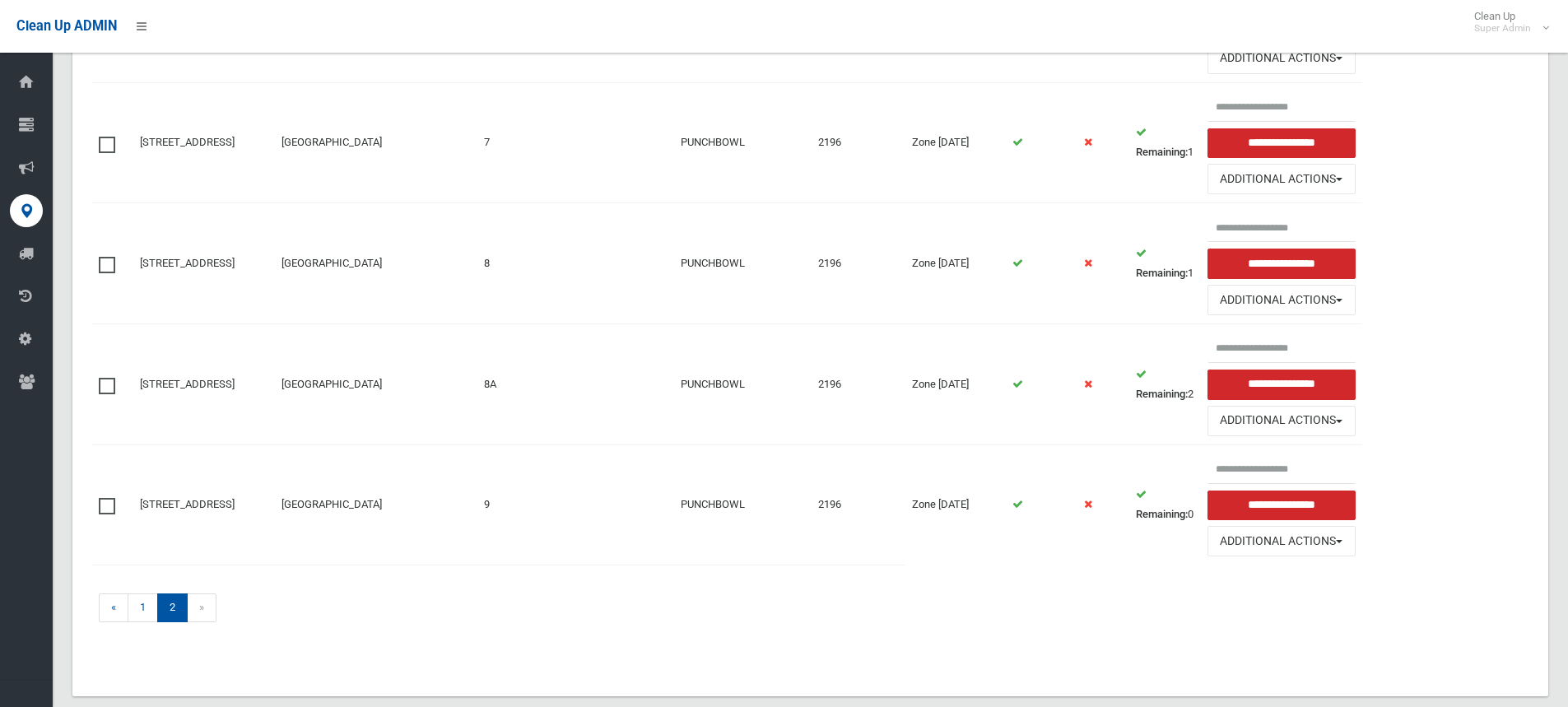
scroll to position [1382, 0]
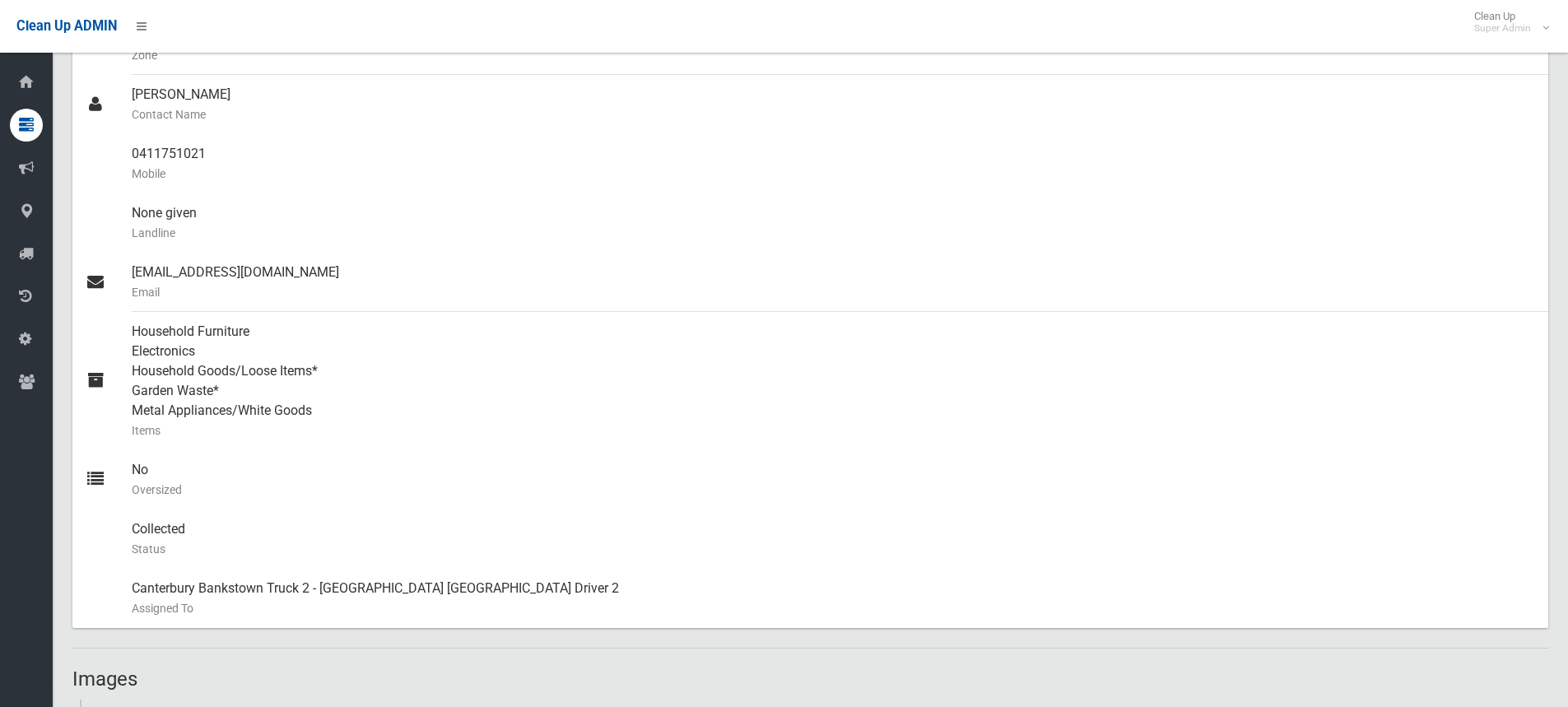
scroll to position [493, 0]
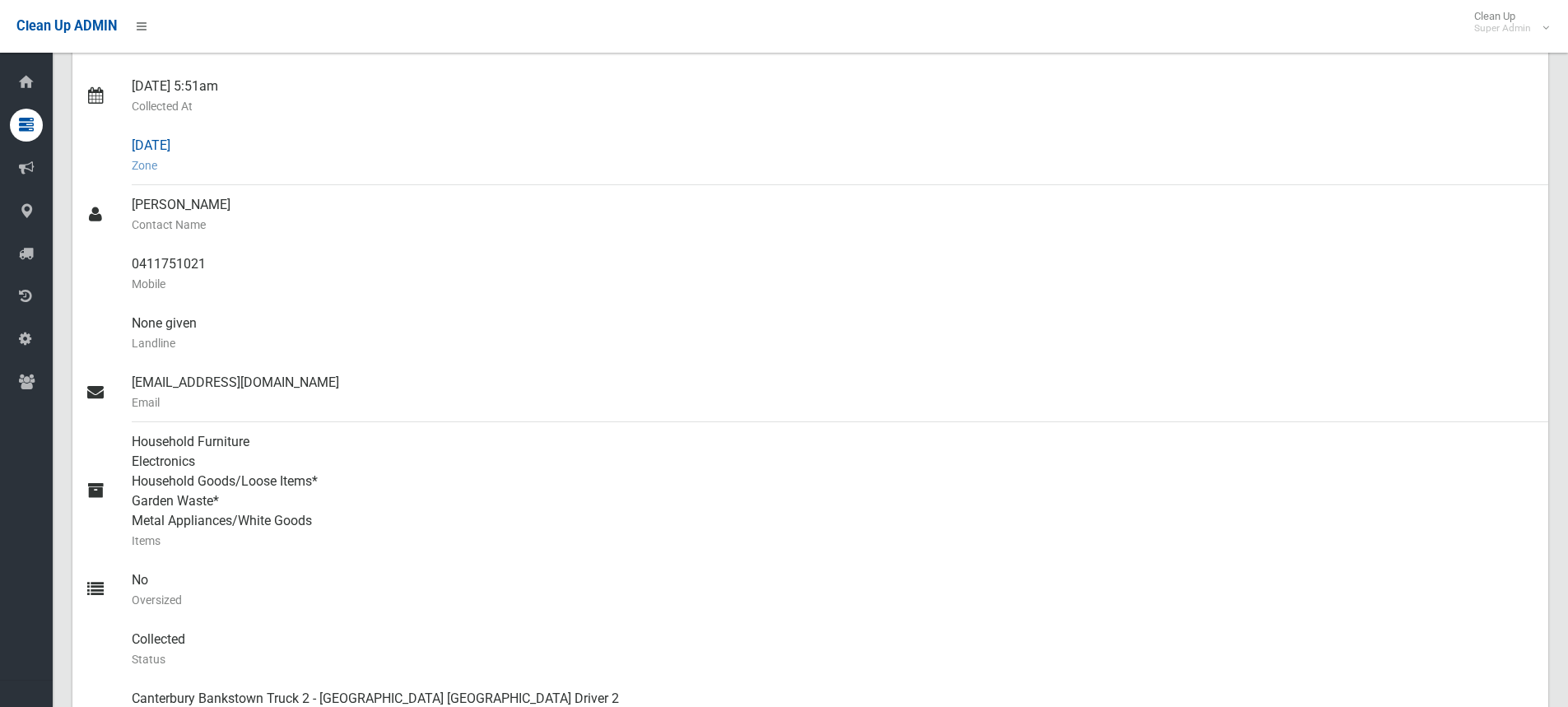
scroll to position [412, 0]
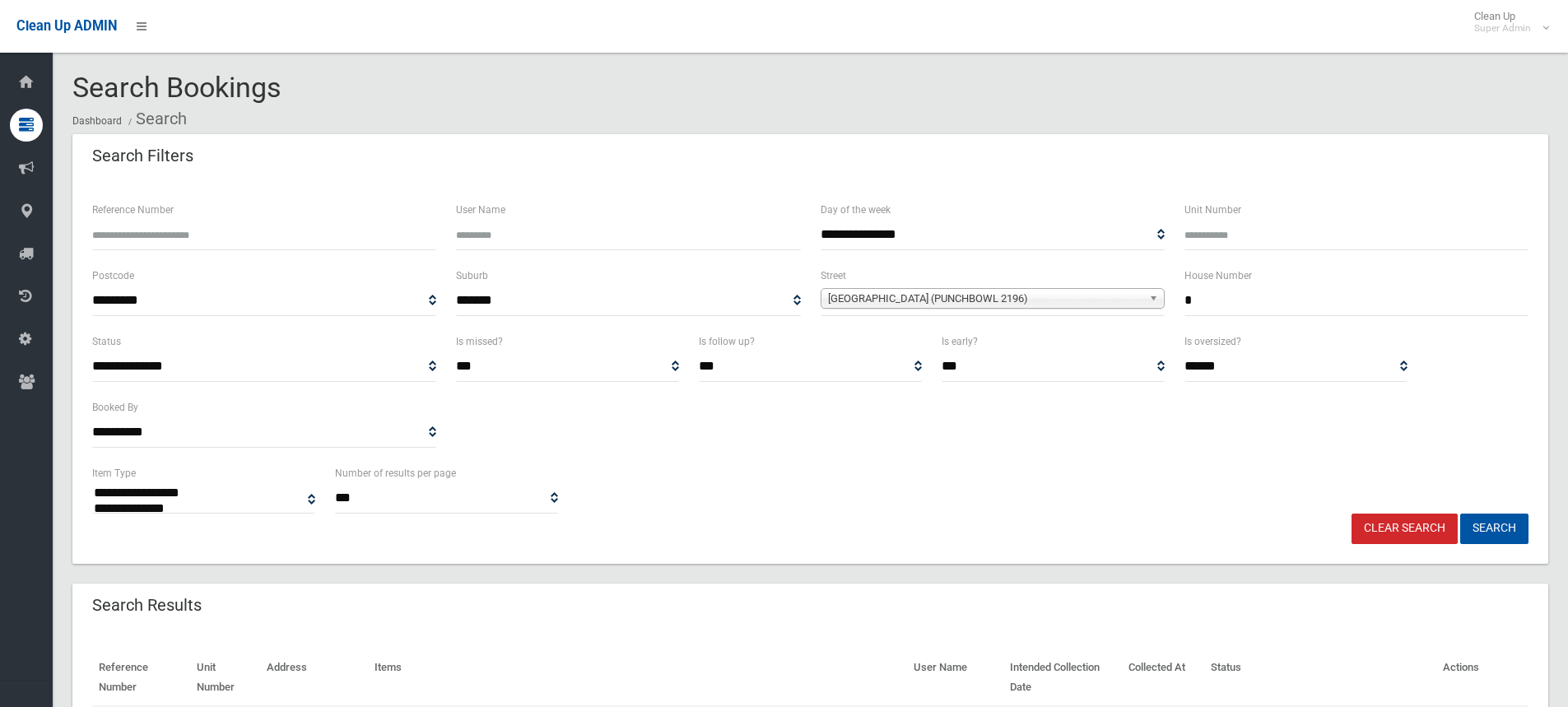
select select
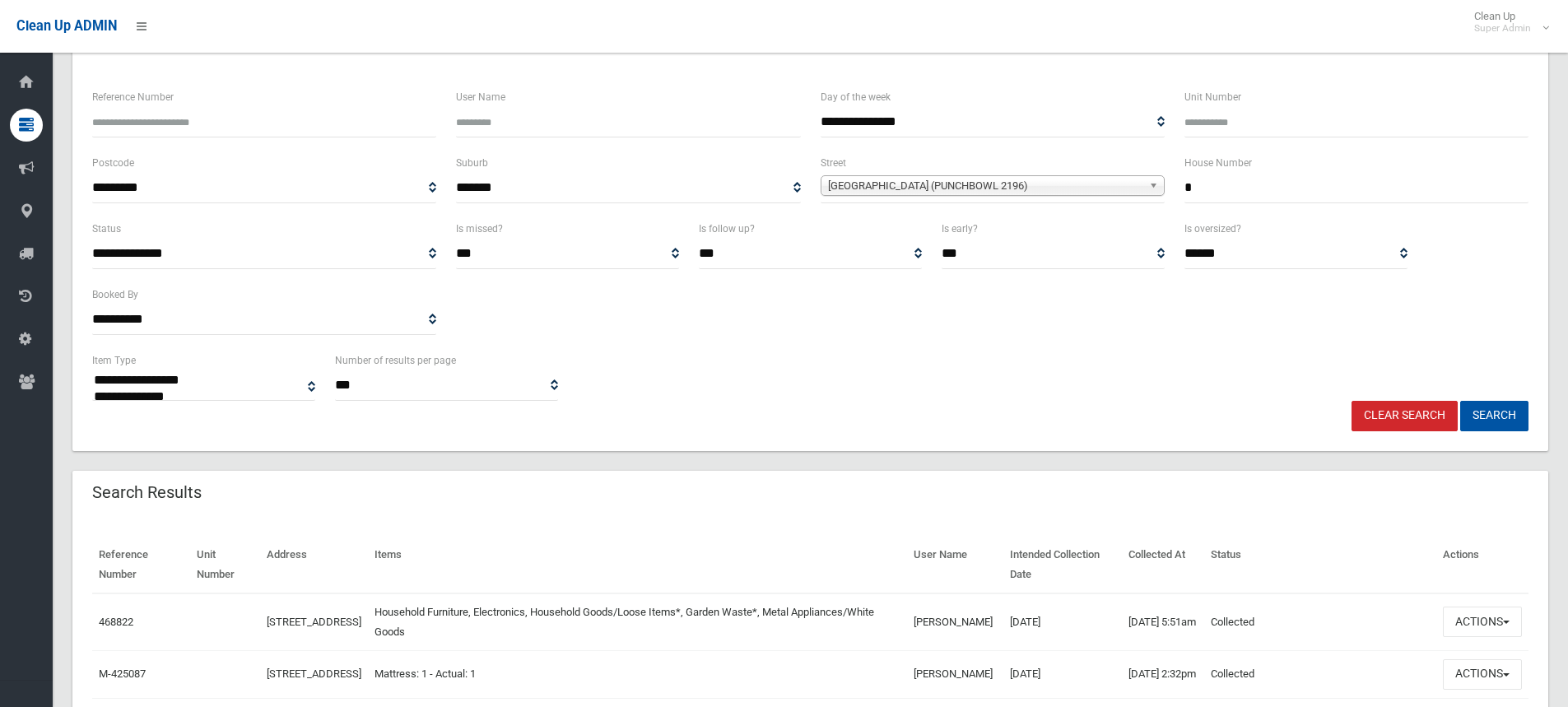
scroll to position [247, 0]
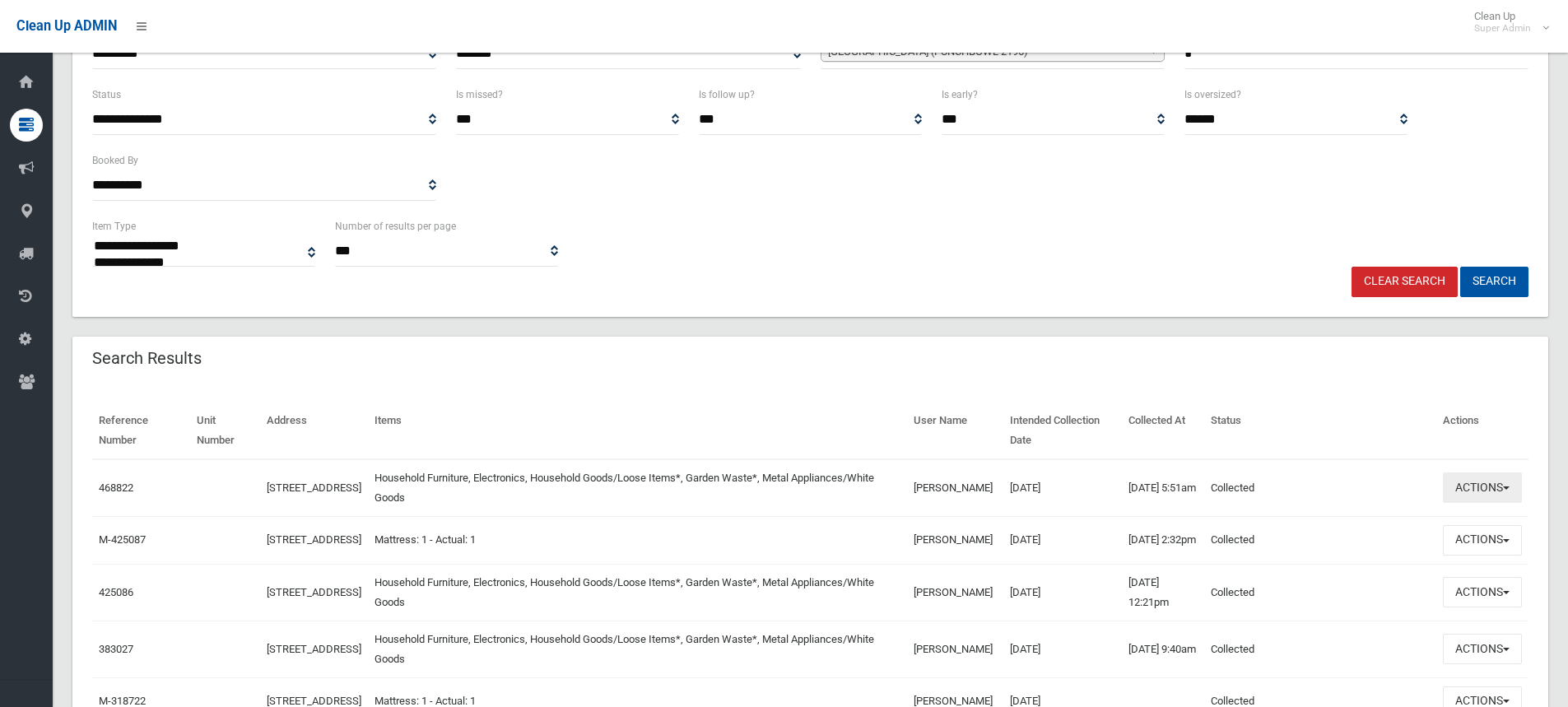
click at [1466, 495] on button "Actions" at bounding box center [1482, 488] width 79 height 31
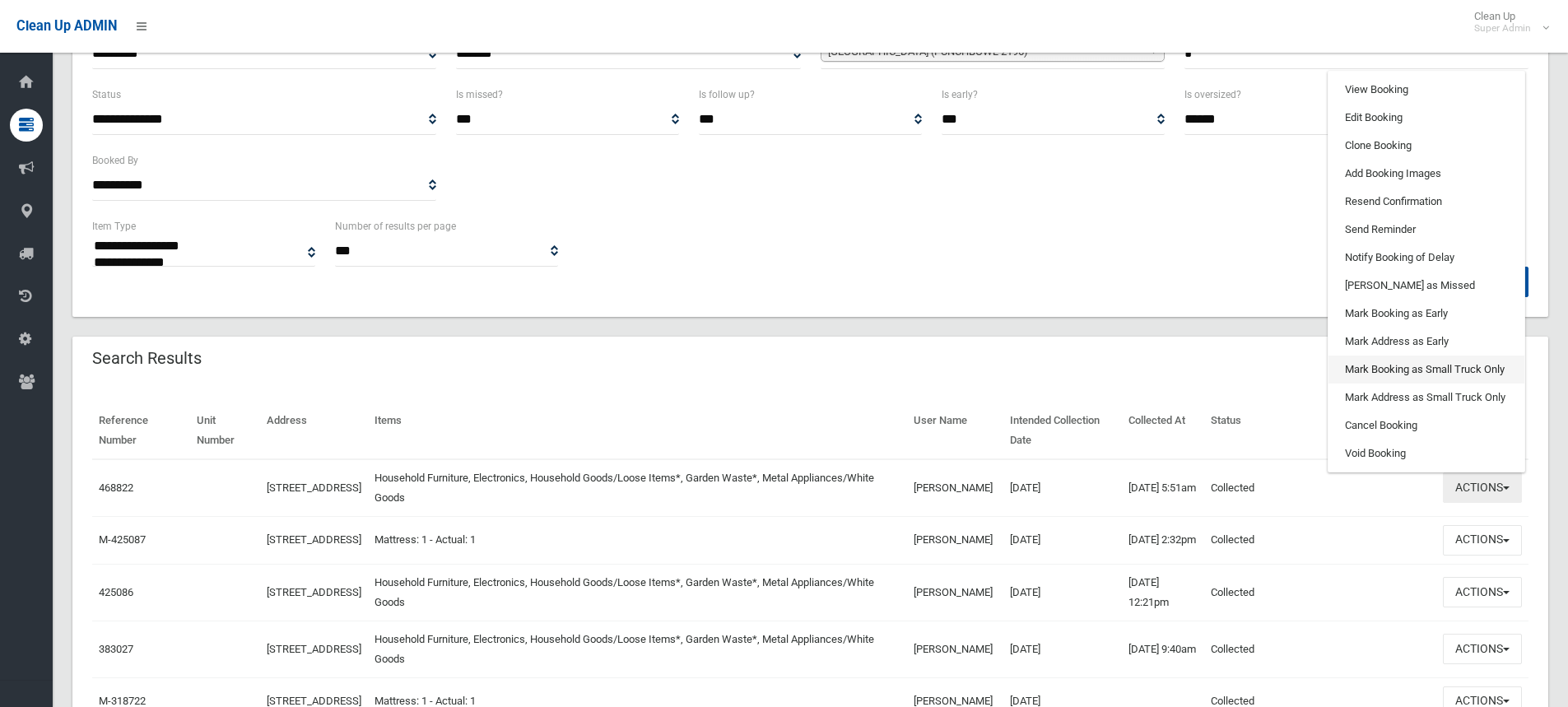
scroll to position [83, 0]
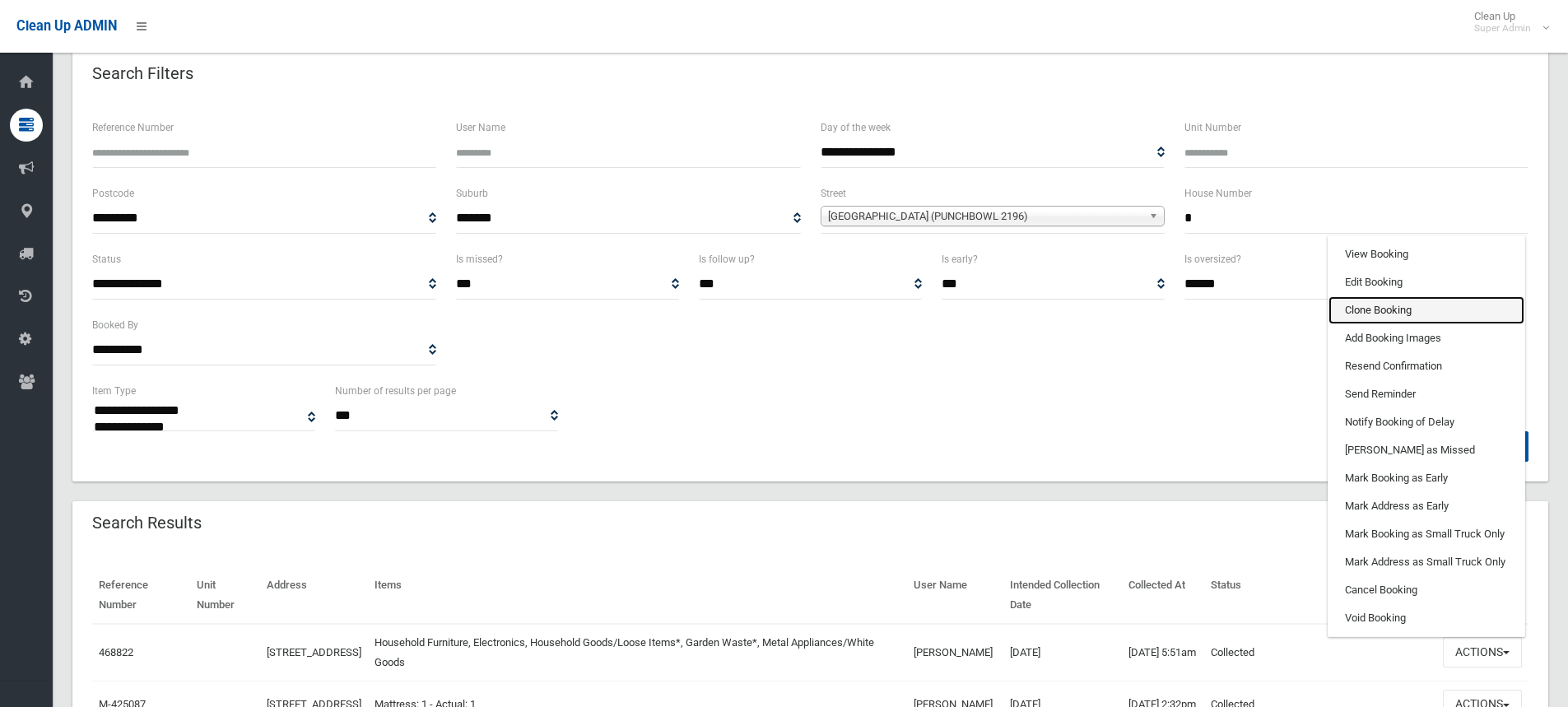
click at [1342, 312] on link "Clone Booking" at bounding box center [1427, 310] width 196 height 28
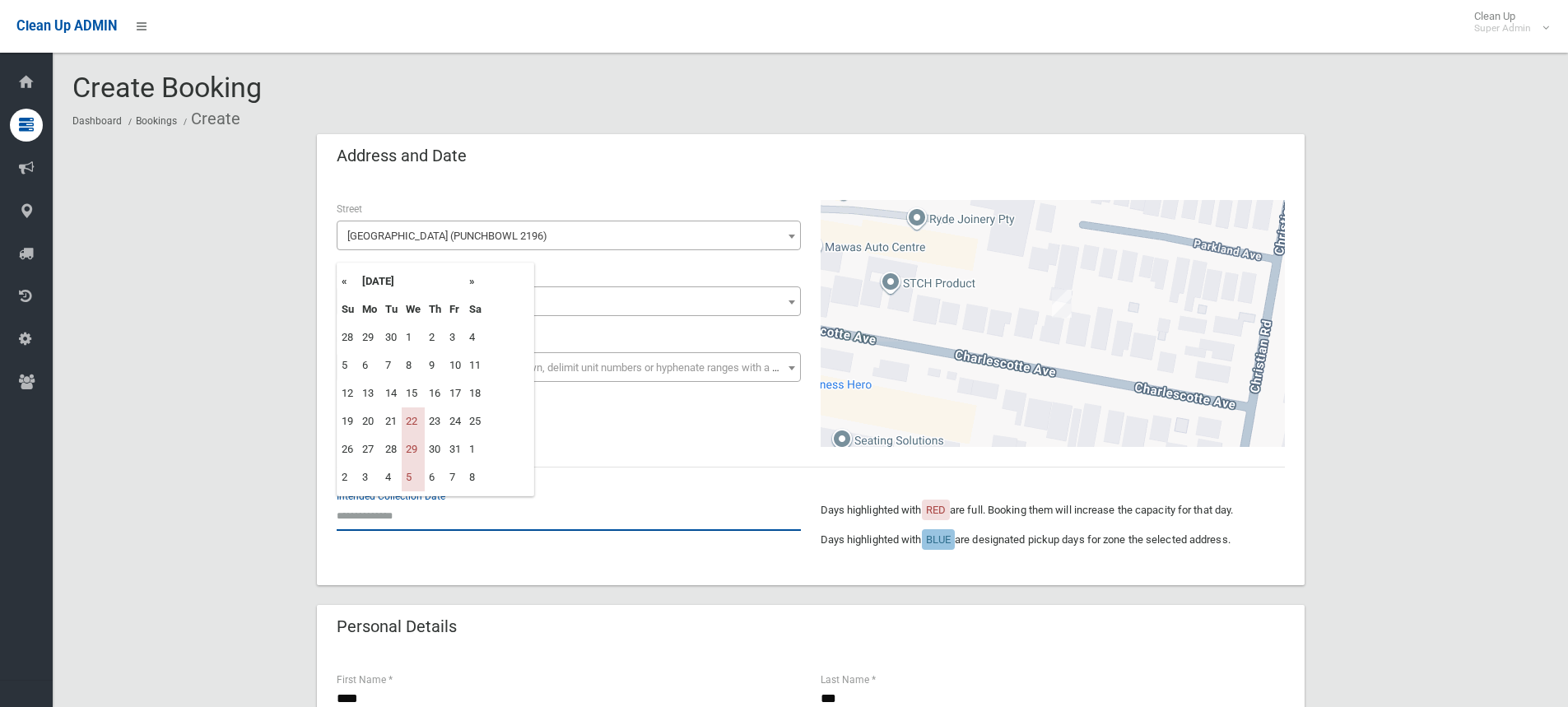
click at [414, 514] on input "text" at bounding box center [568, 516] width 464 height 31
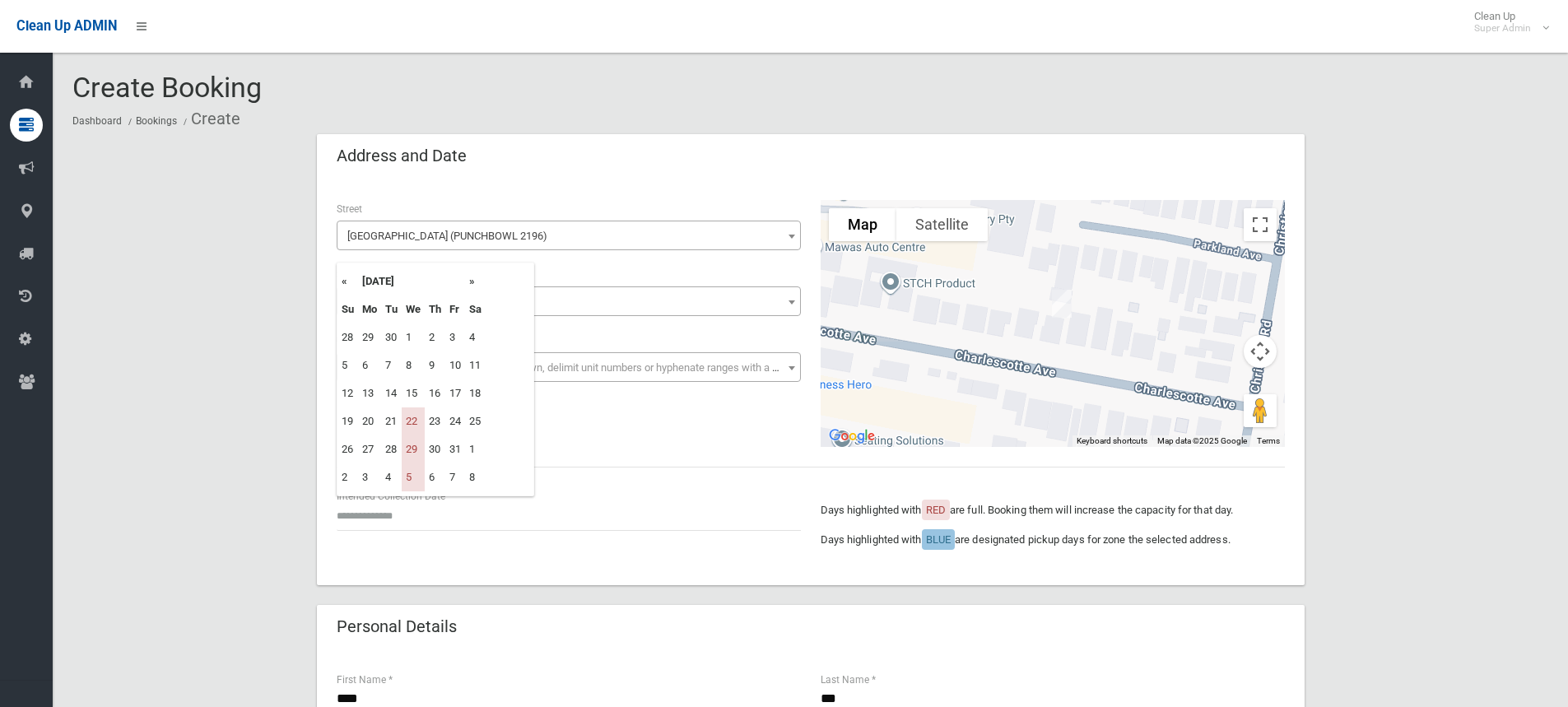
click at [472, 284] on th "»" at bounding box center [475, 281] width 21 height 28
click at [413, 397] on td "12" at bounding box center [413, 393] width 23 height 28
type input "**********"
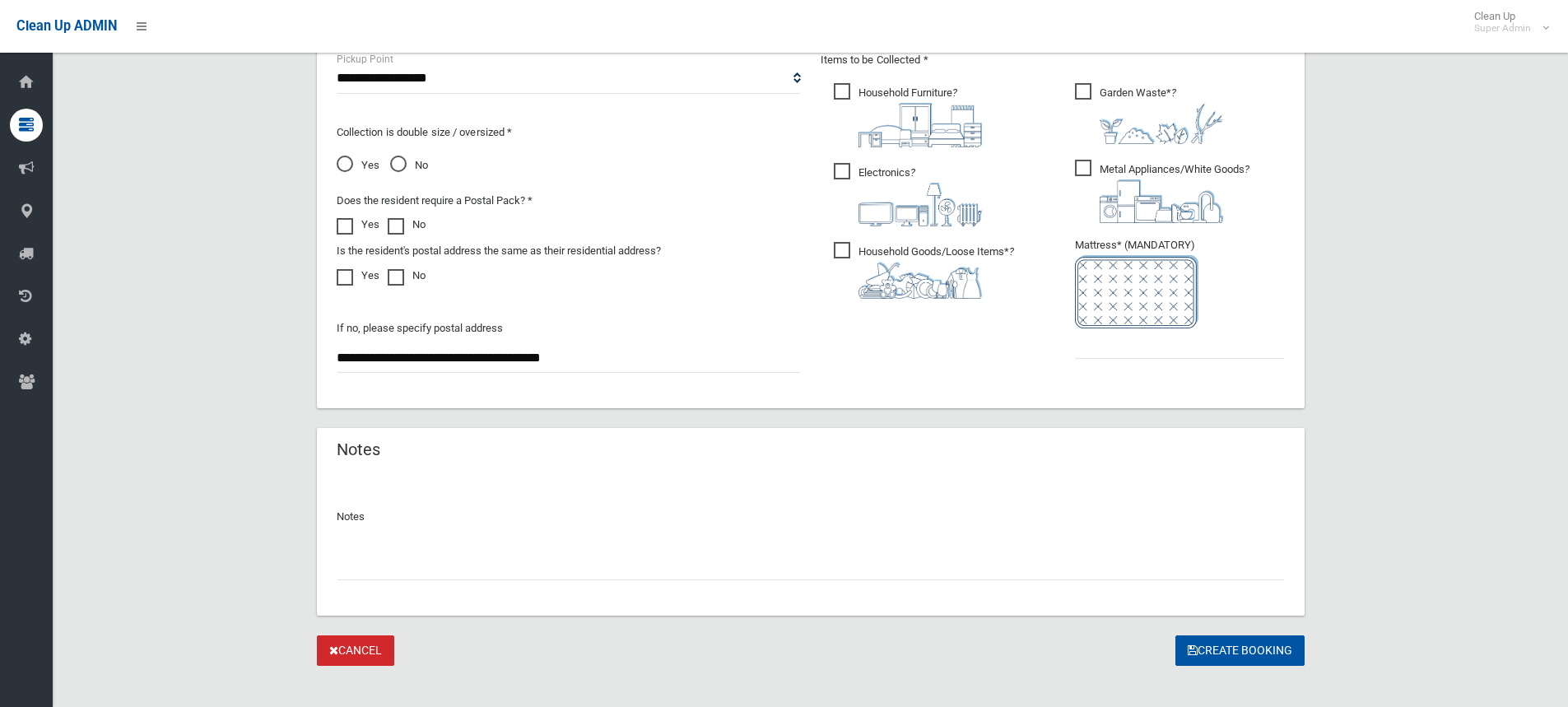
scroll to position [905, 0]
click at [548, 571] on input "text" at bounding box center [810, 563] width 948 height 31
type input "**********"
click at [1203, 332] on input "text" at bounding box center [1180, 343] width 210 height 31
type input "*"
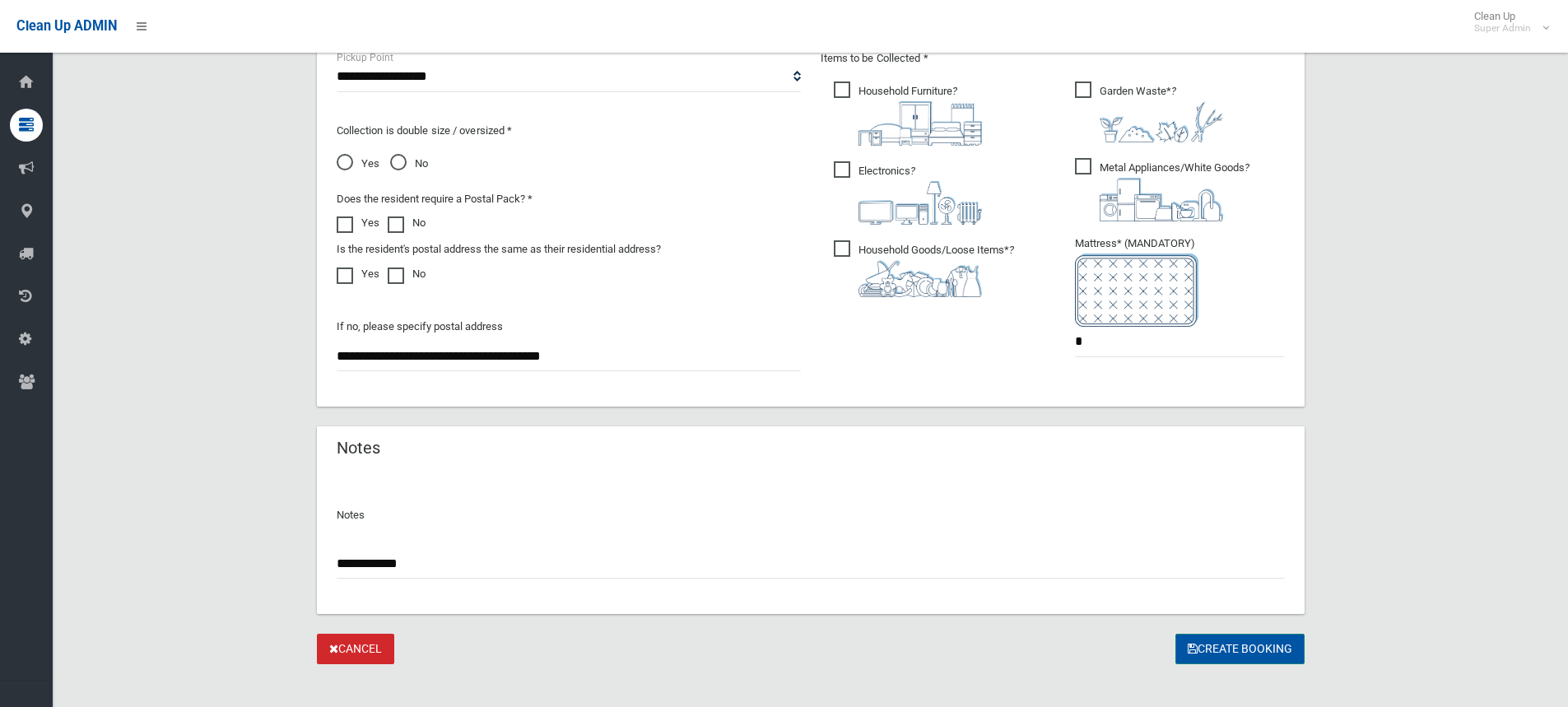
click at [1231, 644] on button "Create Booking" at bounding box center [1240, 649] width 129 height 31
